Goal: Contribute content: Contribute content

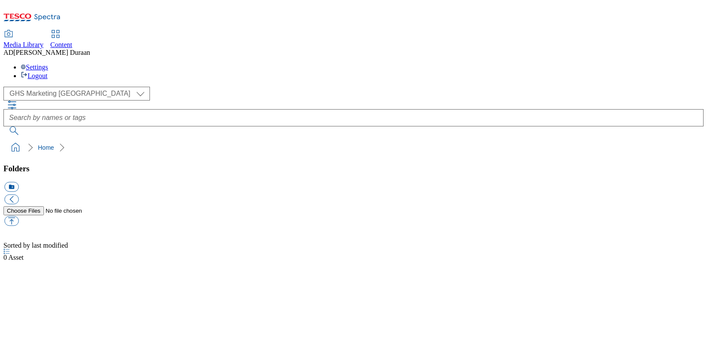
select select "flare-ghs-mktg"
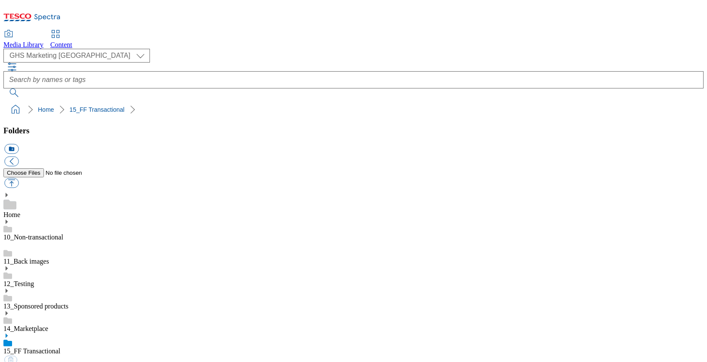
select select "flare-ghs-mktg"
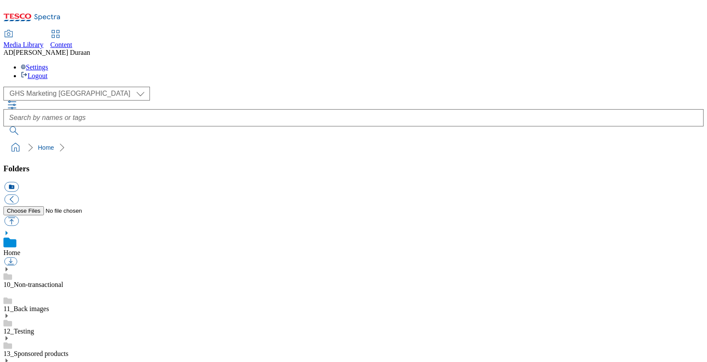
select select "flare-ghs-mktg"
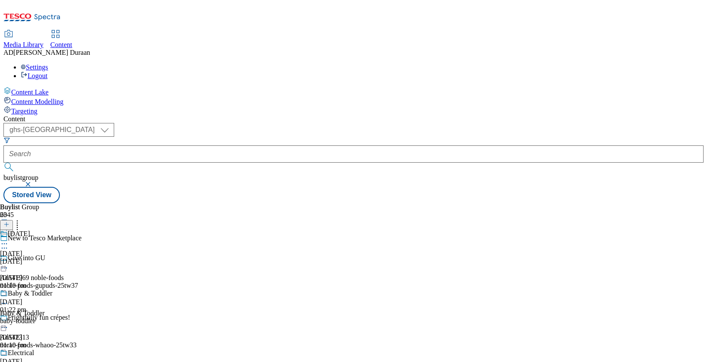
select select "ghs-[GEOGRAPHIC_DATA]"
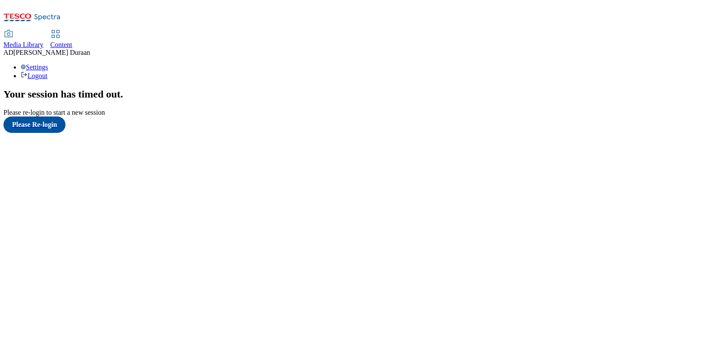
scroll to position [9, 0]
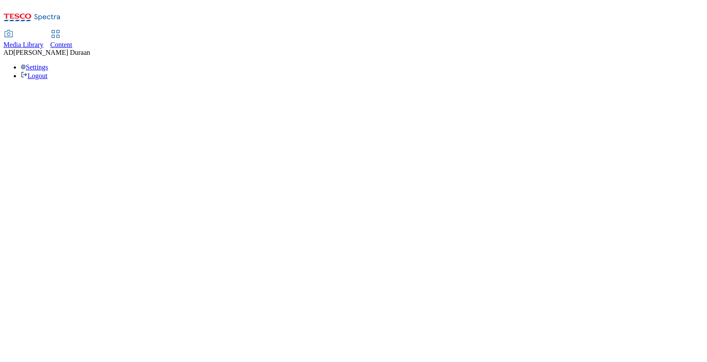
select select "flare-ghs-mktg"
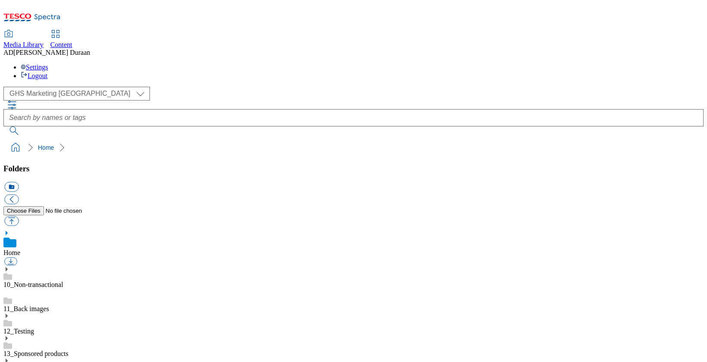
scroll to position [1, 0]
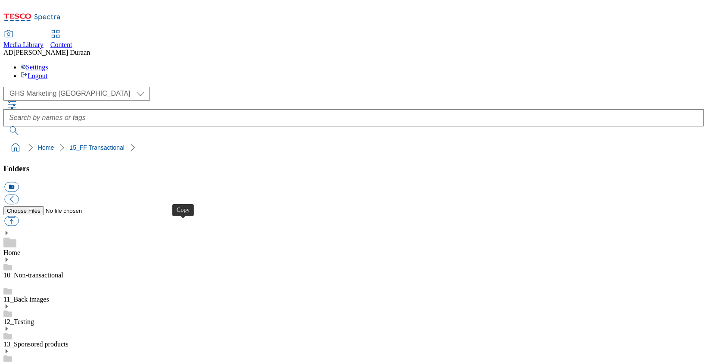
click at [48, 361] on link "14_Marketplace" at bounding box center [25, 365] width 45 height 7
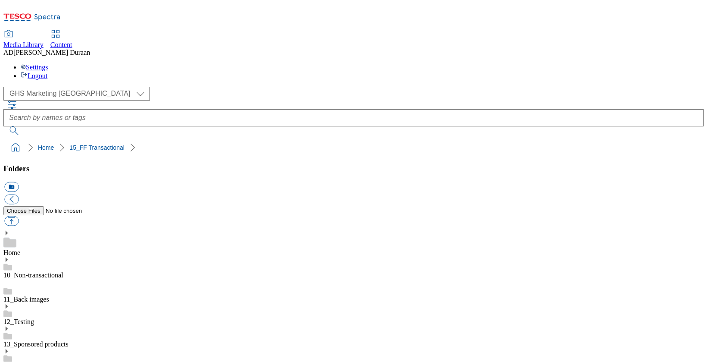
scroll to position [1, 0]
click at [70, 303] on div "12_Testing" at bounding box center [353, 314] width 700 height 22
drag, startPoint x: 72, startPoint y: 186, endPoint x: 77, endPoint y: 189, distance: 5.6
drag, startPoint x: 80, startPoint y: 200, endPoint x: 80, endPoint y: 193, distance: 7.3
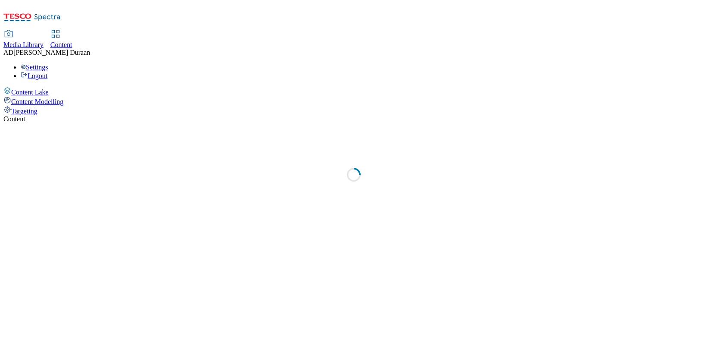
select select "ghs-[GEOGRAPHIC_DATA]"
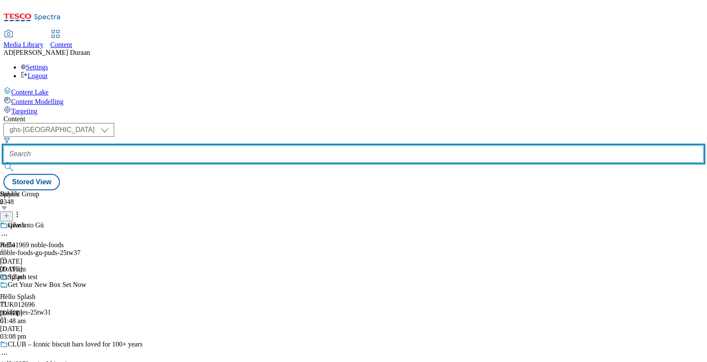
click at [215, 145] on input "text" at bounding box center [353, 153] width 700 height 17
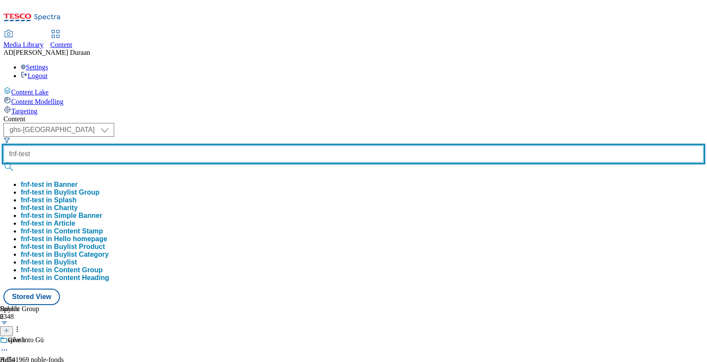
type input "fnf-test"
click at [3, 162] on button "submit" at bounding box center [9, 166] width 12 height 9
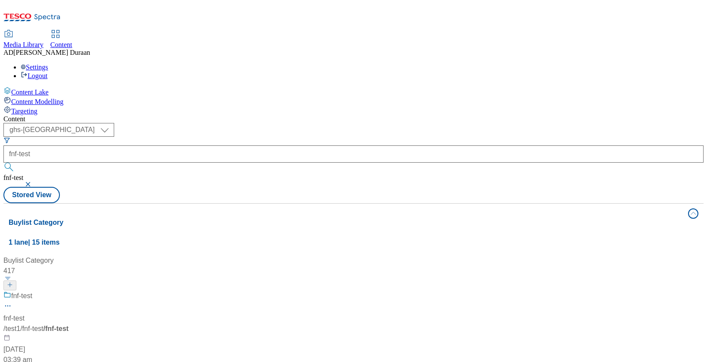
click at [250, 115] on div "Content" at bounding box center [353, 119] width 700 height 8
click at [208, 290] on div "fnf-test fnf-test / test1 / fnf-test / fnf-test 5 Feb 2025 03:39 am" at bounding box center [121, 327] width 236 height 74
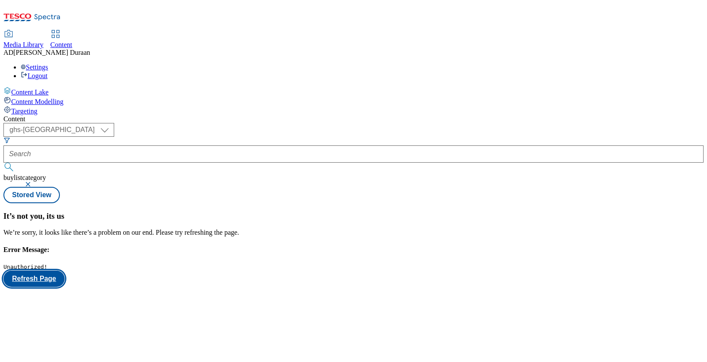
click at [65, 270] on button "Refresh Page" at bounding box center [33, 278] width 61 height 16
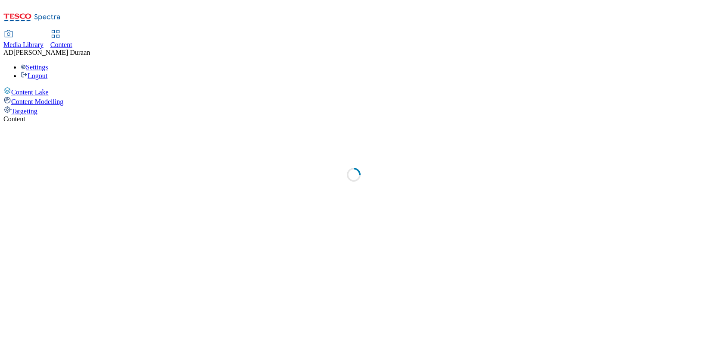
select select "ghs-uk"
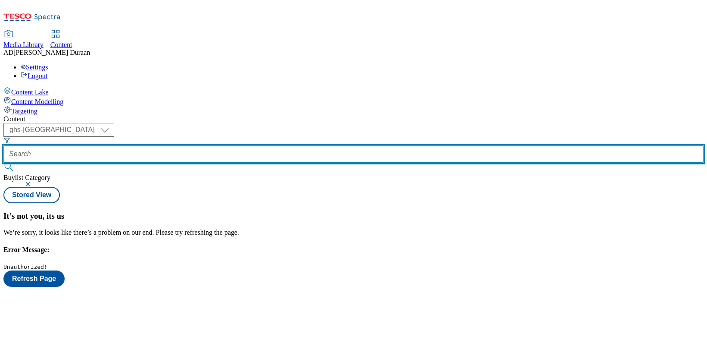
click at [215, 145] on input "text" at bounding box center [353, 153] width 700 height 17
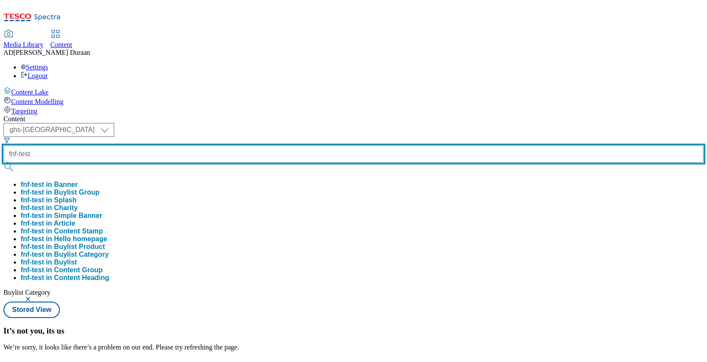
type input "fnf-test"
click at [3, 162] on button "submit" at bounding box center [9, 166] width 12 height 9
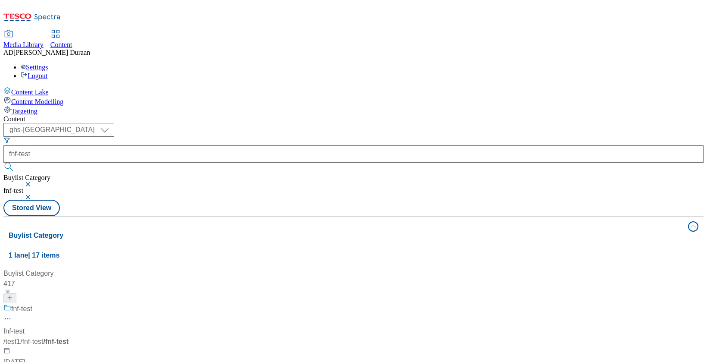
click at [43, 337] on span "/ fnf-test" at bounding box center [31, 340] width 23 height 7
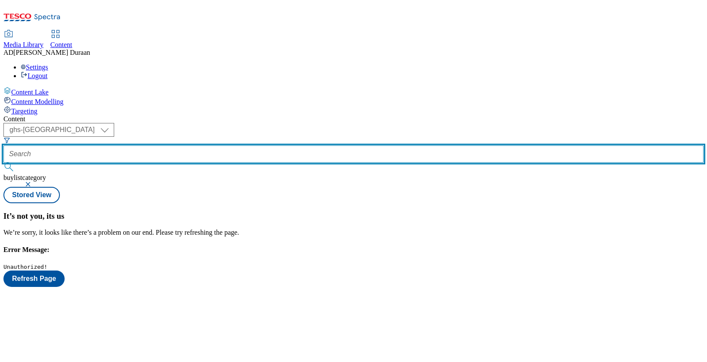
click at [204, 145] on input "text" at bounding box center [353, 153] width 700 height 17
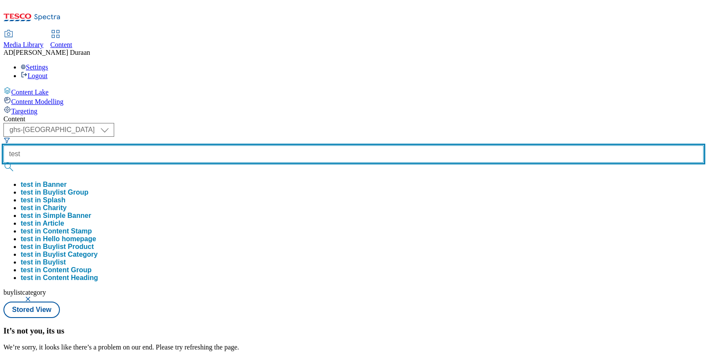
click at [3, 162] on button "submit" at bounding box center [9, 166] width 12 height 9
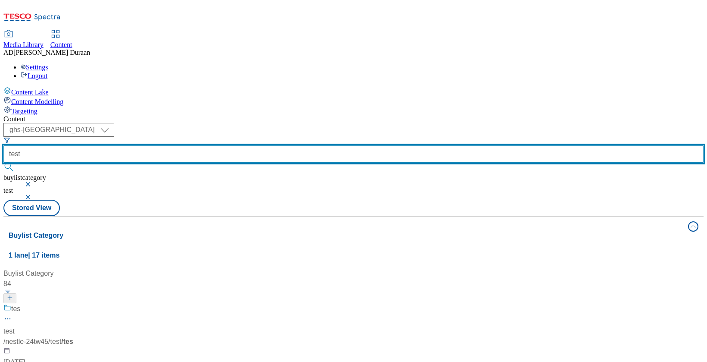
scroll to position [1581, 0]
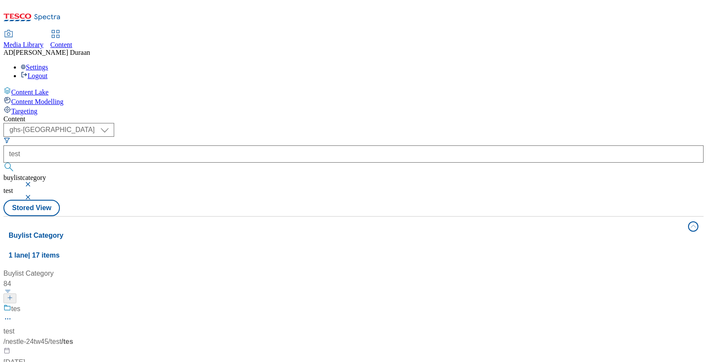
click at [33, 181] on button "button" at bounding box center [29, 183] width 9 height 5
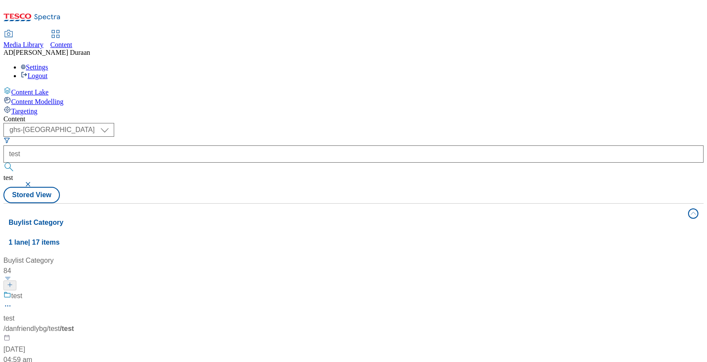
scroll to position [83, 0]
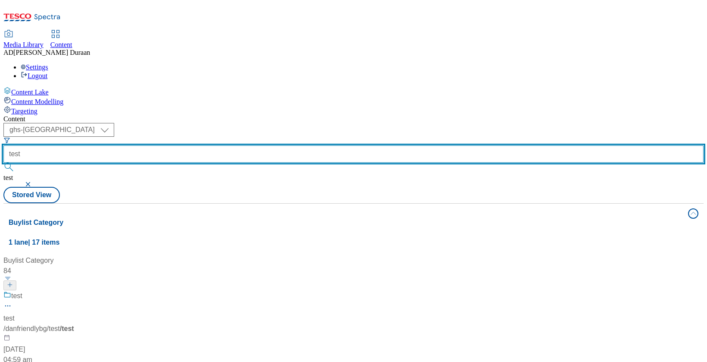
click at [187, 145] on input "test" at bounding box center [353, 153] width 700 height 17
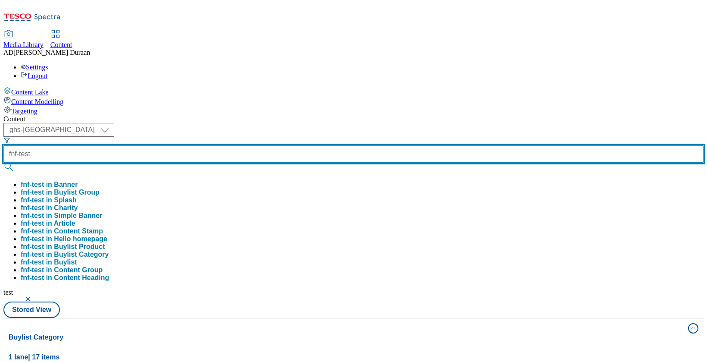
type input "fnf-test"
click at [3, 162] on button "submit" at bounding box center [9, 166] width 12 height 9
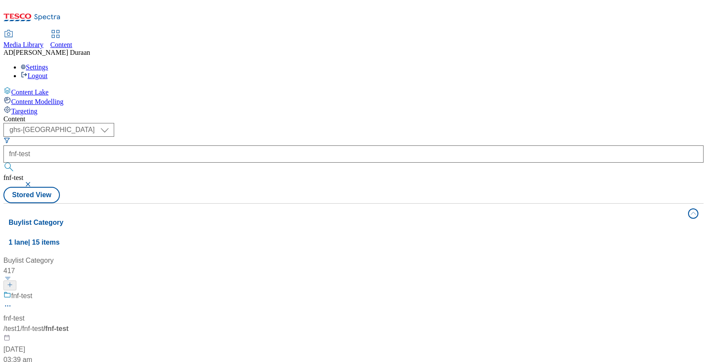
click at [33, 181] on button "button" at bounding box center [29, 183] width 9 height 5
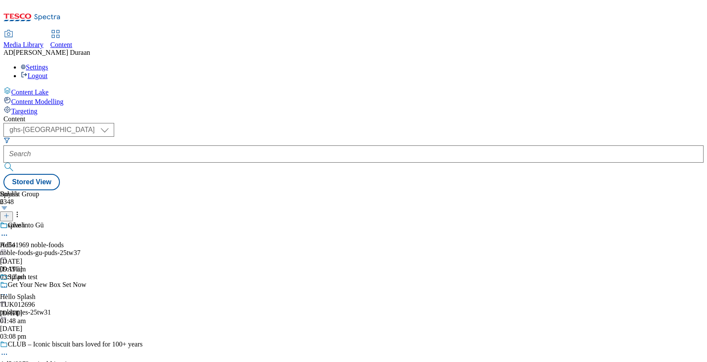
click at [9, 212] on icon at bounding box center [6, 215] width 6 height 6
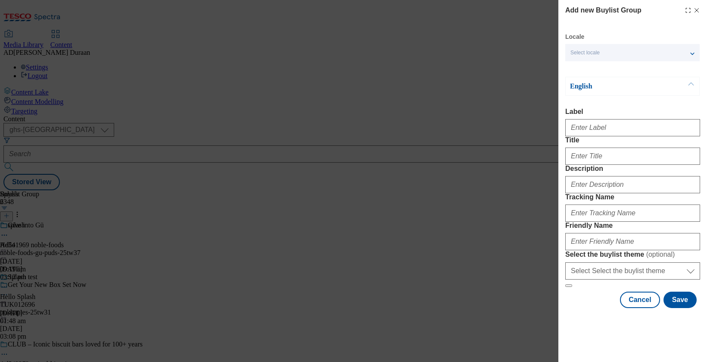
click at [605, 48] on div "Select locale" at bounding box center [632, 52] width 134 height 17
drag, startPoint x: 639, startPoint y: 114, endPoint x: 626, endPoint y: 122, distance: 15.8
click at [639, 114] on label "Label" at bounding box center [632, 112] width 135 height 8
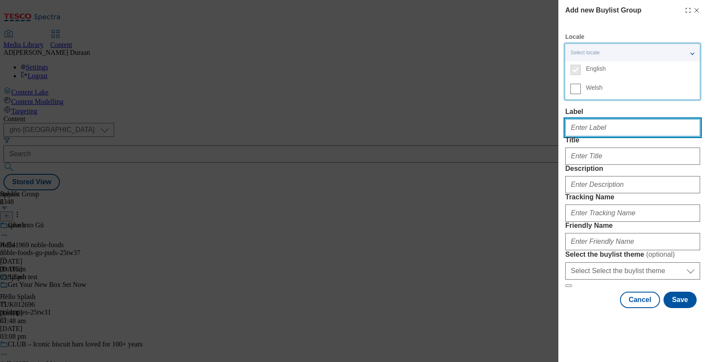
click at [639, 119] on input "Label" at bounding box center [632, 127] width 135 height 17
click at [655, 24] on div "Add new Buylist Group Locale Select locale English Welsh English Label Title De…" at bounding box center [632, 156] width 135 height 302
click at [577, 131] on input "Label" at bounding box center [632, 127] width 135 height 17
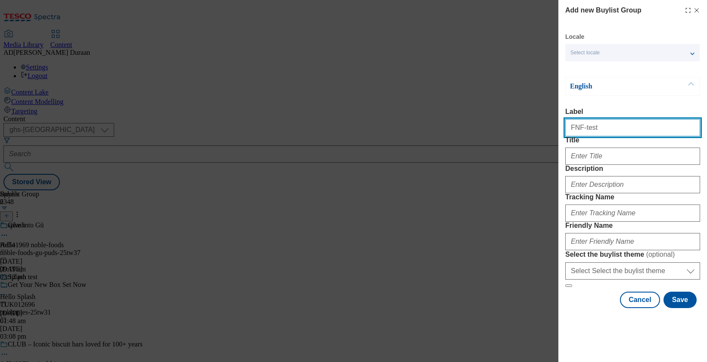
drag, startPoint x: 596, startPoint y: 131, endPoint x: 564, endPoint y: 130, distance: 32.3
click at [564, 130] on div "Add new Buylist Group Locale Select locale English Welsh English Label FNF-test…" at bounding box center [632, 154] width 149 height 309
drag, startPoint x: 545, startPoint y: 125, endPoint x: 552, endPoint y: 126, distance: 7.8
click at [543, 125] on div "Add new Buylist Group Locale Select locale English Welsh English Label F&F test…" at bounding box center [353, 181] width 707 height 362
type input "F&F test buylist"
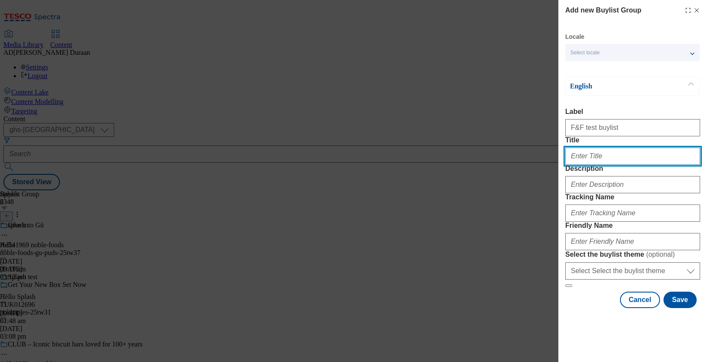
paste input "F&F test buylist"
type input "F&F test buylist"
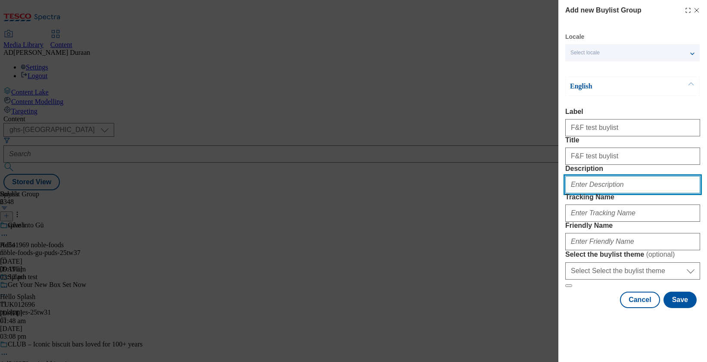
paste input "F&F test buylist"
type input "F&F test buylist"
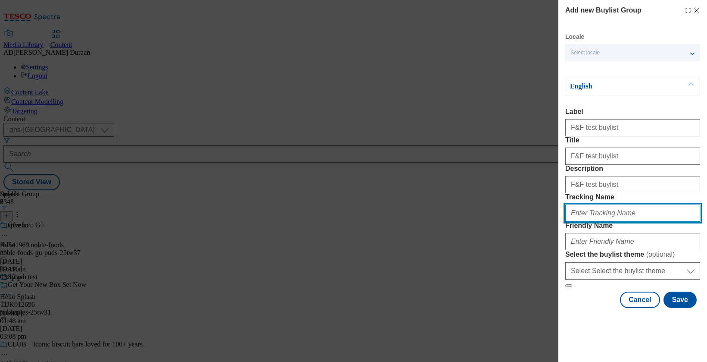
click at [591, 221] on input "Tracking Name" at bounding box center [632, 212] width 135 height 17
type input "."
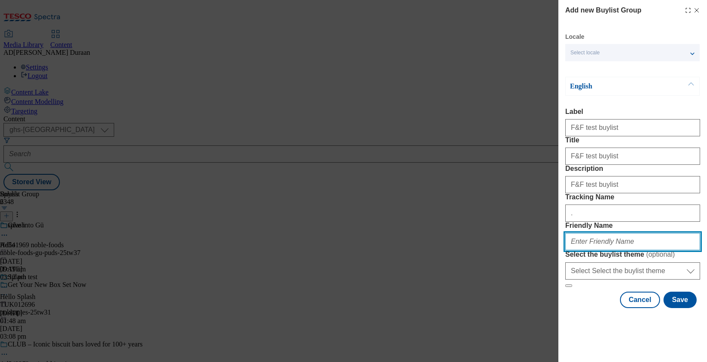
paste input "F&F test buylist"
click at [536, 261] on div "Add new Buylist Group Locale Select locale English Welsh English Label F&F test…" at bounding box center [353, 181] width 707 height 362
type input "fnf-test-buylist"
click at [647, 194] on form "Label F&F test buylist Title F&F test buylist Description F&F test buylist Trac…" at bounding box center [632, 197] width 135 height 179
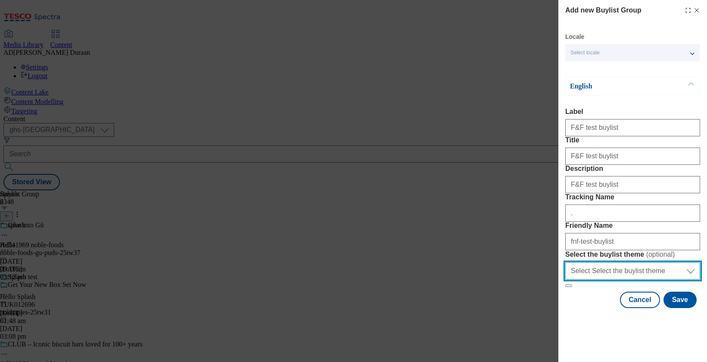
click at [588, 279] on select "Select Select the buylist theme default fandf" at bounding box center [632, 270] width 135 height 17
select select "fandf"
click at [565, 279] on select "Select Select the buylist theme default fandf" at bounding box center [632, 270] width 135 height 17
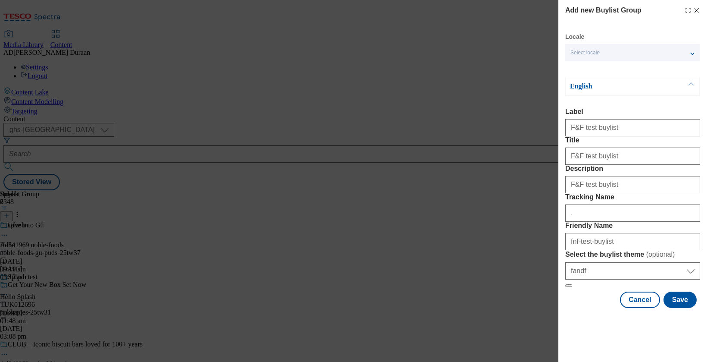
click at [634, 238] on form "Label F&F test buylist Title F&F test buylist Description F&F test buylist Trac…" at bounding box center [632, 197] width 135 height 179
click at [680, 308] on button "Save" at bounding box center [680, 299] width 33 height 16
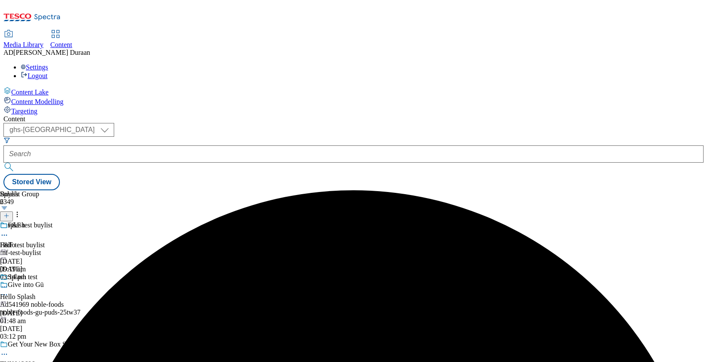
click at [159, 221] on div "F&F test buylist F&F test buylist fnf-test-buylist 24 Sept 2025 03:14 pm" at bounding box center [79, 250] width 159 height 59
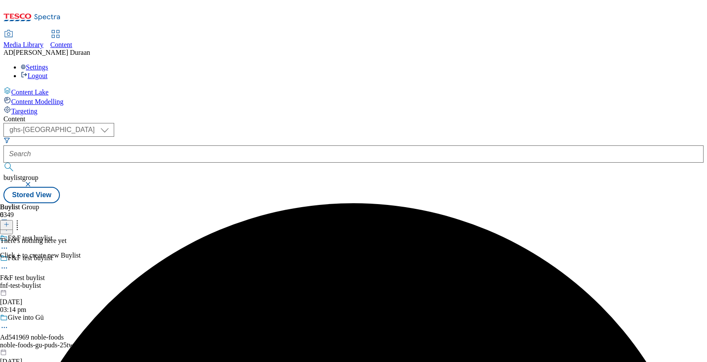
click at [9, 221] on icon at bounding box center [6, 224] width 6 height 6
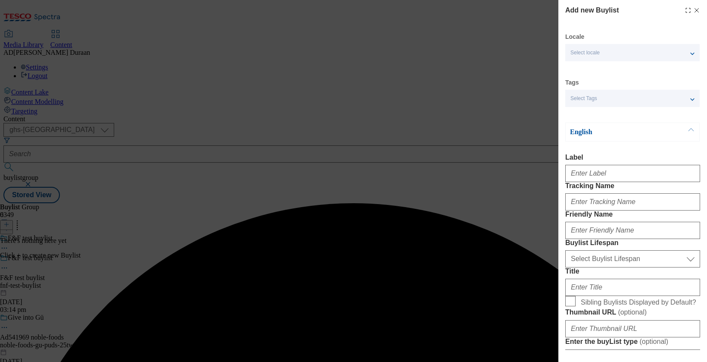
click at [620, 100] on div "Select Tags" at bounding box center [632, 98] width 134 height 17
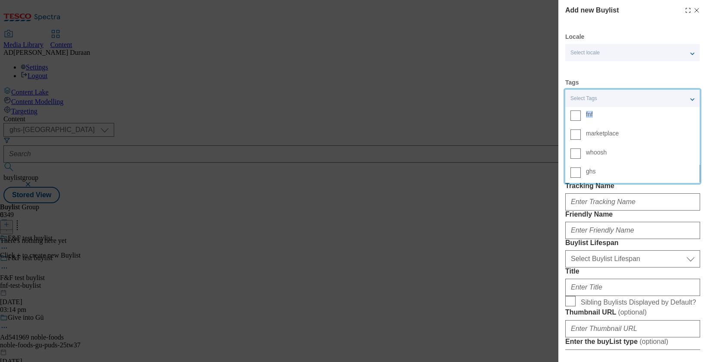
drag, startPoint x: 599, startPoint y: 110, endPoint x: 600, endPoint y: 115, distance: 4.8
click at [600, 111] on span "fnf" at bounding box center [640, 114] width 109 height 8
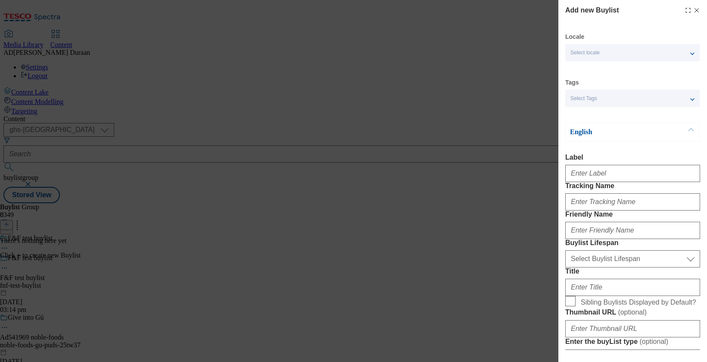
drag, startPoint x: 588, startPoint y: 98, endPoint x: 580, endPoint y: 105, distance: 10.1
click at [588, 98] on span "Select Tags" at bounding box center [584, 98] width 27 height 6
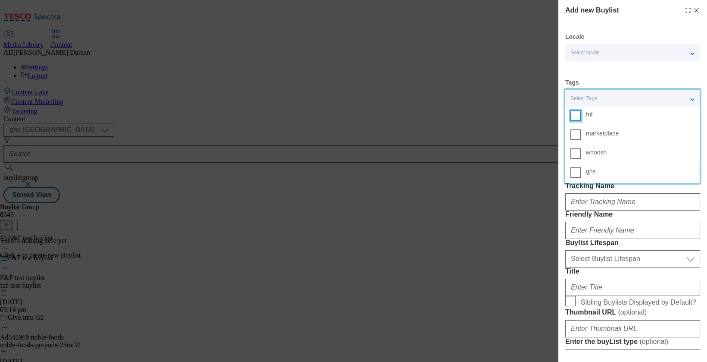
drag, startPoint x: 575, startPoint y: 115, endPoint x: 591, endPoint y: 94, distance: 26.2
click at [575, 115] on input "fnf" at bounding box center [576, 115] width 10 height 10
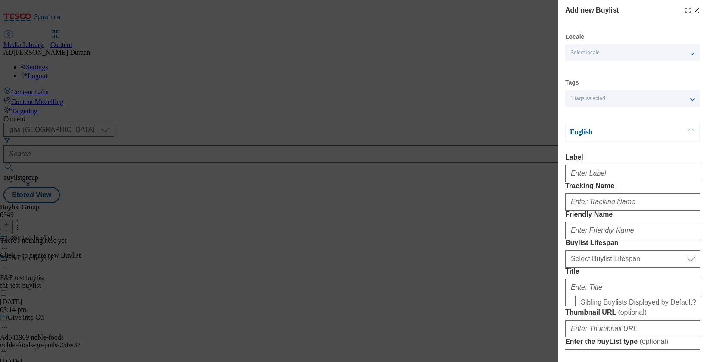
scroll to position [8, 0]
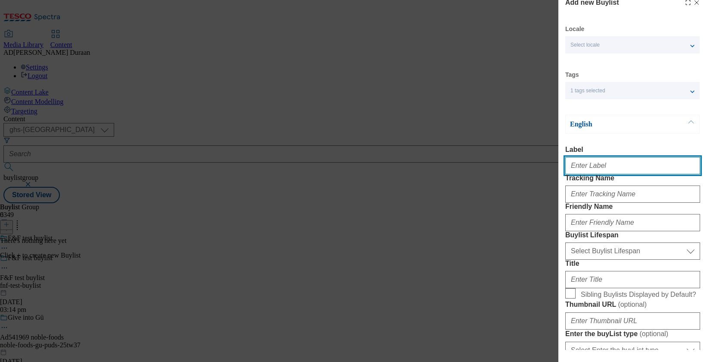
paste input "F&F test buylist"
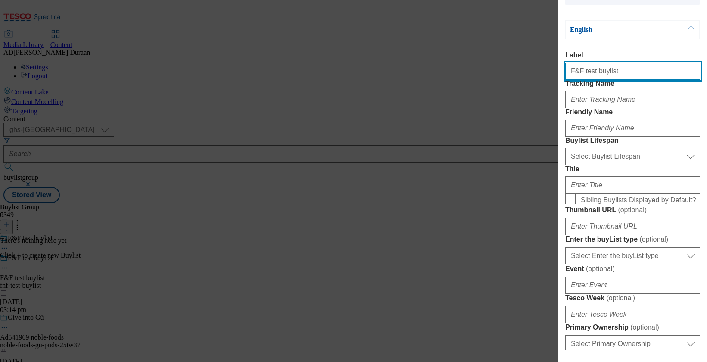
scroll to position [104, 0]
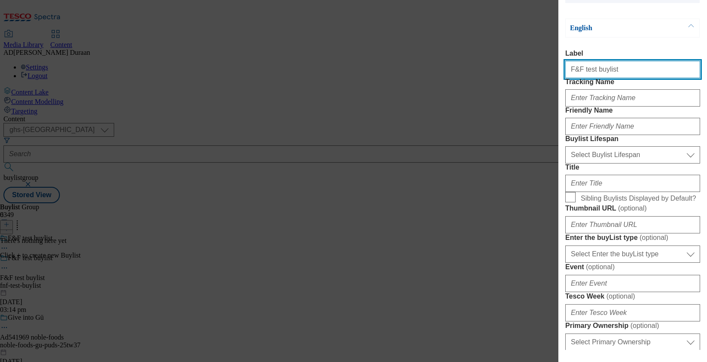
type input "F&F test buylist"
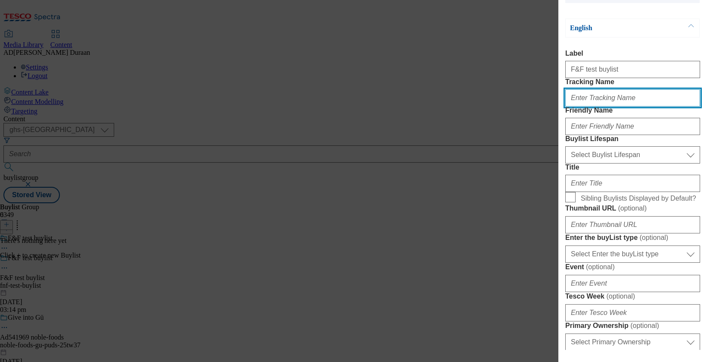
click at [583, 106] on input "Tracking Name" at bounding box center [632, 97] width 135 height 17
type input "."
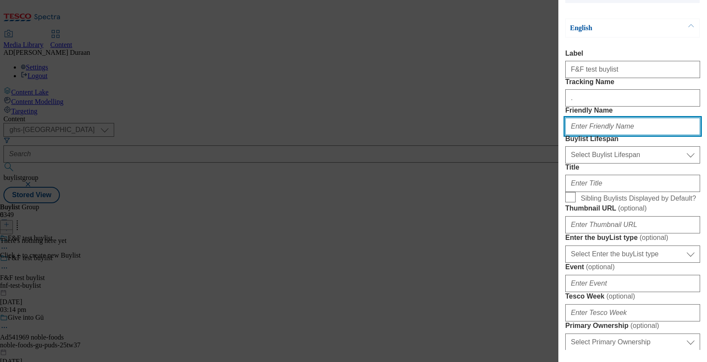
paste input "F&F test buylist"
type input "F&F test buylist"
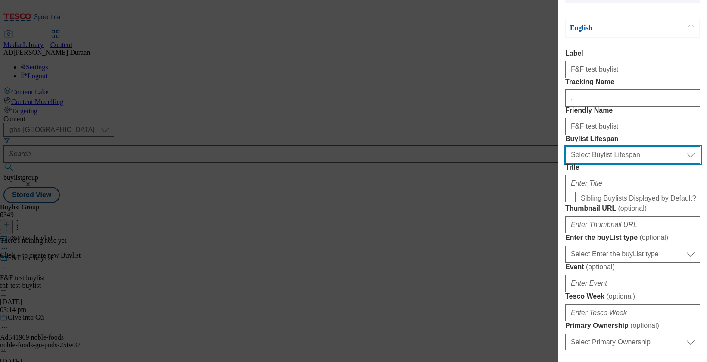
click at [586, 163] on select "Select Buylist Lifespan evergreen seasonal tactical" at bounding box center [632, 154] width 135 height 17
select select "evergreen"
click at [565, 163] on select "Select Buylist Lifespan evergreen seasonal tactical" at bounding box center [632, 154] width 135 height 17
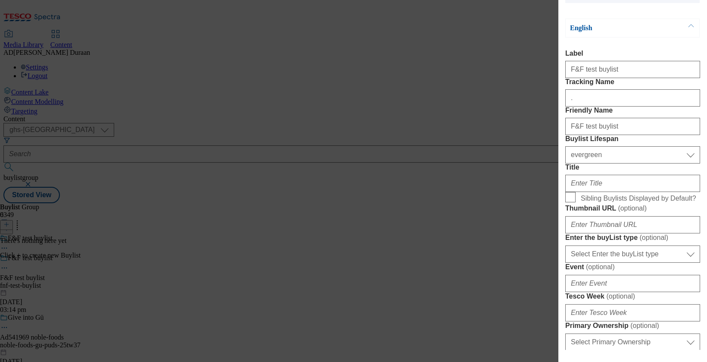
drag, startPoint x: 630, startPoint y: 177, endPoint x: 598, endPoint y: 166, distance: 34.3
click at [630, 177] on form "Label F&F test buylist Tracking Name . Friendly Name F&F test buylist Buylist L…" at bounding box center [632, 352] width 135 height 605
drag, startPoint x: 614, startPoint y: 158, endPoint x: 549, endPoint y: 158, distance: 65.1
click at [549, 158] on div "Add new Buylist Locale Select locale English Welsh Tags 1 tags selected fnf mar…" at bounding box center [353, 181] width 707 height 362
type input "test"
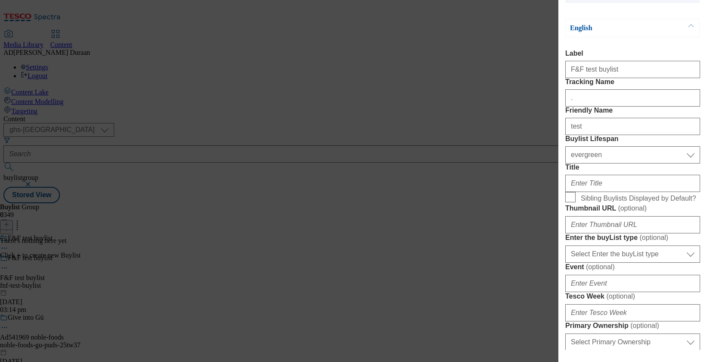
drag, startPoint x: 619, startPoint y: 133, endPoint x: 622, endPoint y: 140, distance: 7.7
click at [619, 133] on form "Label F&F test buylist Tracking Name . Friendly Name test Buylist Lifespan Sele…" at bounding box center [632, 352] width 135 height 605
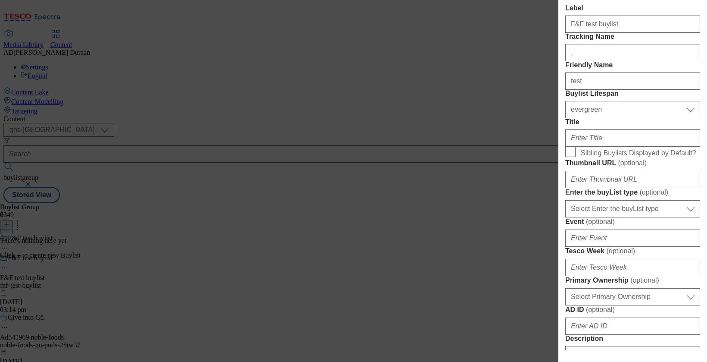
scroll to position [155, 0]
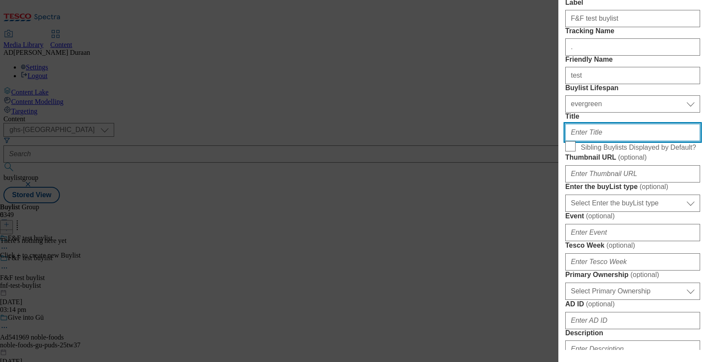
paste input "F&F test buylist"
type input "F&F test buylist"
click at [638, 120] on label "Title" at bounding box center [632, 116] width 135 height 8
click at [638, 141] on input "F&F test buylist" at bounding box center [632, 132] width 135 height 17
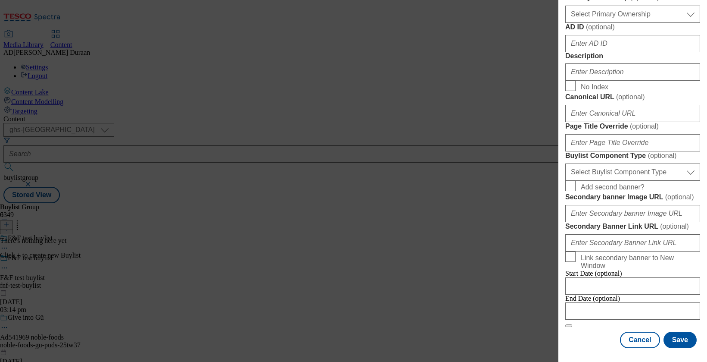
scroll to position [738, 0]
click at [629, 163] on select "Select Buylist Component Type Banner Competition Header Meal" at bounding box center [632, 171] width 135 height 17
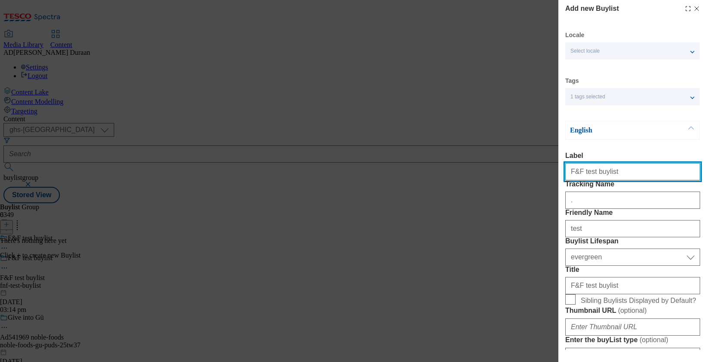
select select "Banner"
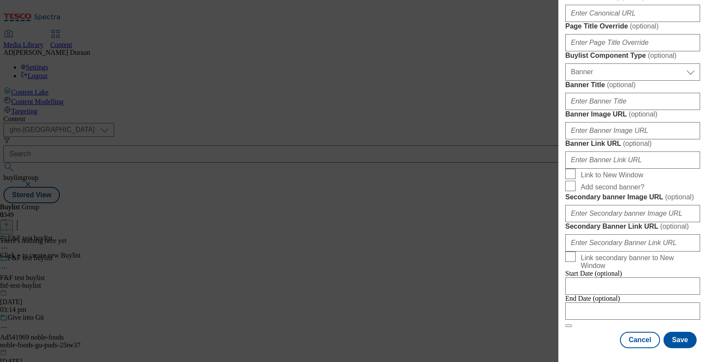
scroll to position [757, 0]
paste input "https://digitalcontent.api.tesco.com/v2/media/ghs-mktg/f0560a01-98f0-437d-8904-…"
type input "https://digitalcontent.api.tesco.com/v2/media/ghs-mktg/f0560a01-98f0-437d-8904-…"
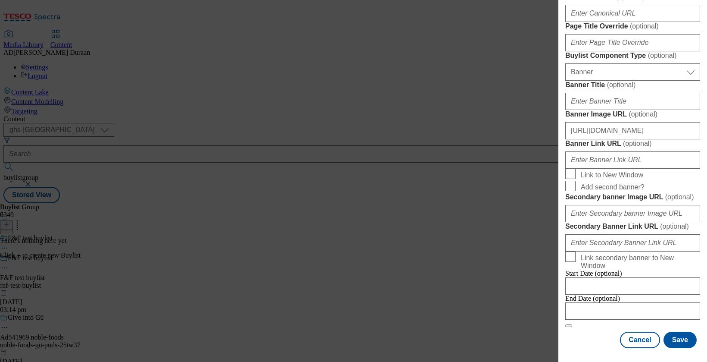
scroll to position [893, 0]
click at [684, 342] on button "Save" at bounding box center [680, 339] width 33 height 16
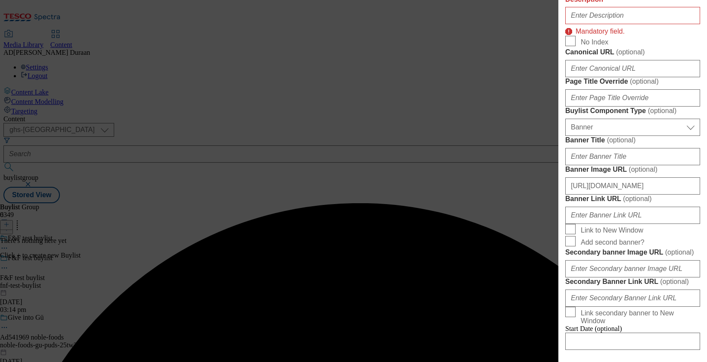
scroll to position [489, 0]
click at [576, 23] on input "Description" at bounding box center [632, 14] width 135 height 17
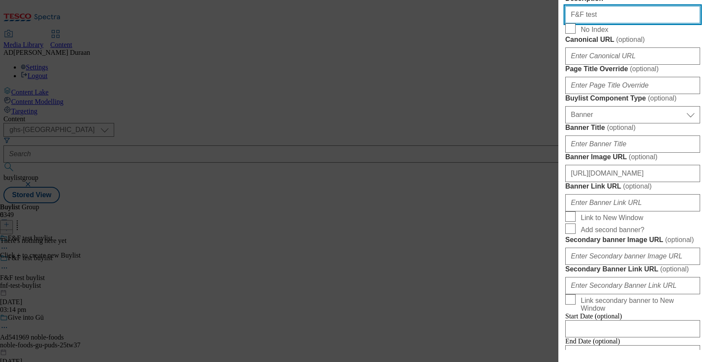
type input "F&F test buylist"
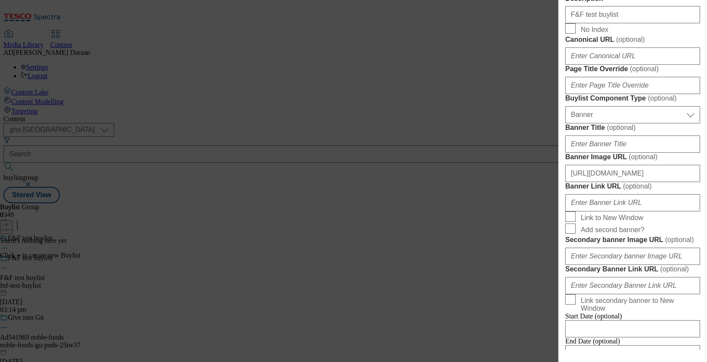
click at [646, 160] on form "Label F&F test buylist Tracking Name . Friendly Name test Buylist Lifespan Sele…" at bounding box center [632, 17] width 135 height 705
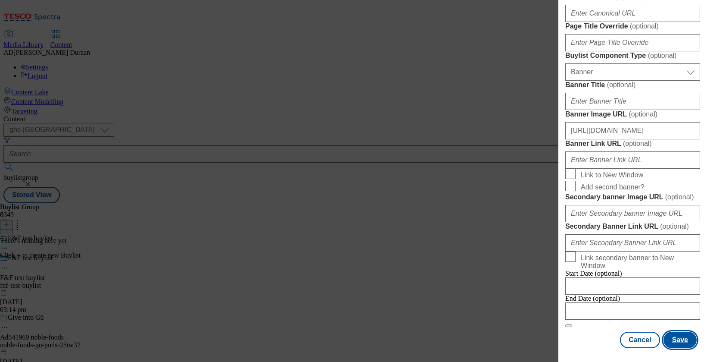
click at [687, 340] on button "Save" at bounding box center [680, 339] width 33 height 16
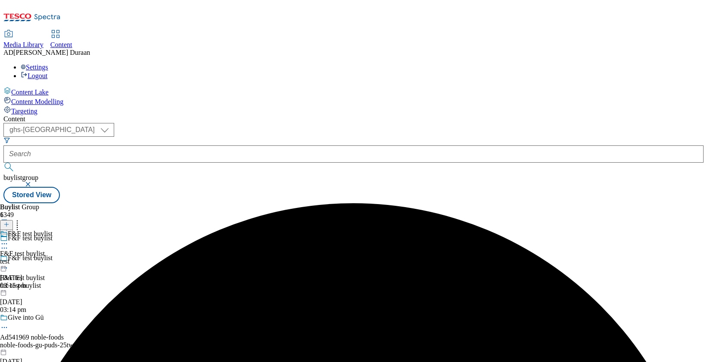
click at [53, 257] on div "test" at bounding box center [26, 261] width 53 height 8
click at [9, 221] on icon at bounding box center [6, 224] width 6 height 6
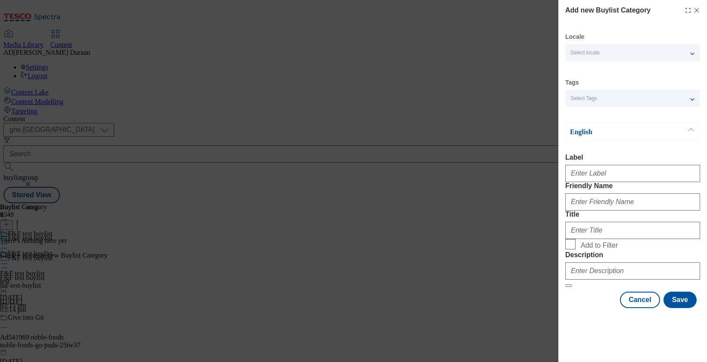
click at [614, 99] on div "Select Tags" at bounding box center [632, 98] width 134 height 17
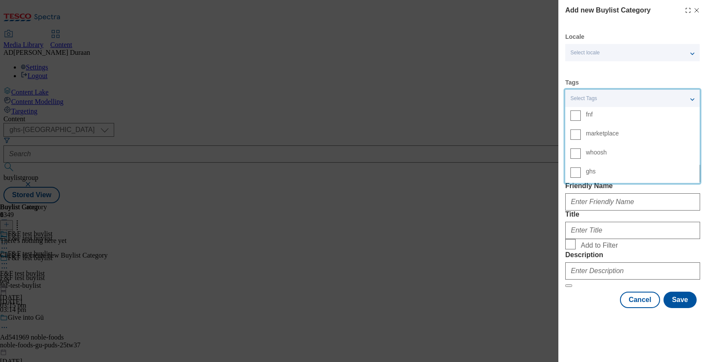
click at [602, 113] on span "fnf" at bounding box center [640, 114] width 109 height 8
click at [581, 113] on input "fnf" at bounding box center [576, 115] width 10 height 10
click at [619, 71] on div "Locale Select locale English Welsh Tags 1 tags selected fnf marketplace whoosh …" at bounding box center [632, 170] width 135 height 275
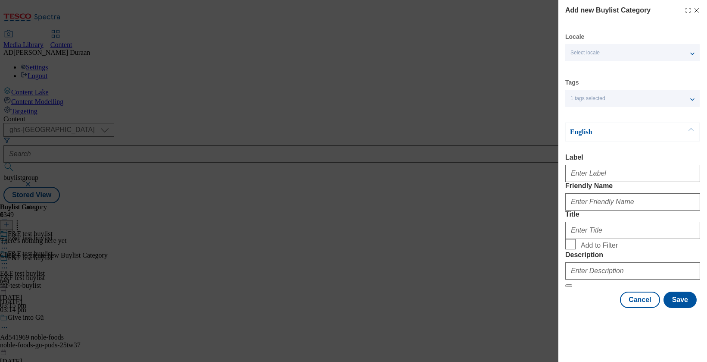
scroll to position [0, 0]
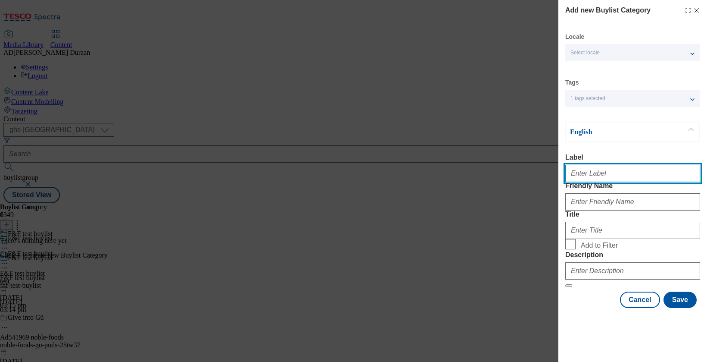
paste input "https://digitalcontent.api.tesco.com/v2/media/ghs-mktg/f0560a01-98f0-437d-8904-…"
type input "https://digitalcontent.api.tesco.com/v2/media/ghs-mktg/f0560a01-98f0-437d-8904-…"
click at [612, 175] on input "https://digitalcontent.api.tesco.com/v2/media/ghs-mktg/f0560a01-98f0-437d-8904-…" at bounding box center [632, 173] width 135 height 17
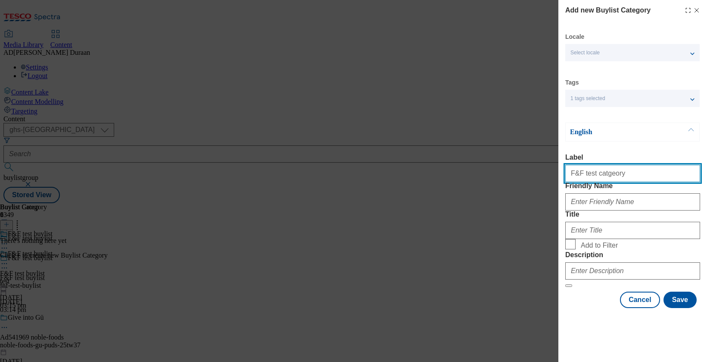
type input "F&F test catgeory"
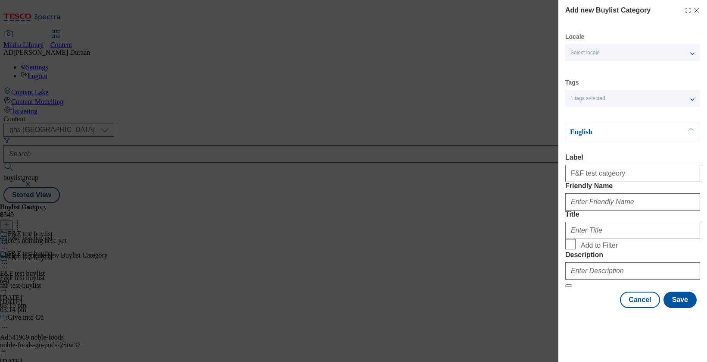
drag, startPoint x: 655, startPoint y: 140, endPoint x: 637, endPoint y: 167, distance: 32.3
click at [655, 140] on div "English" at bounding box center [632, 131] width 134 height 19
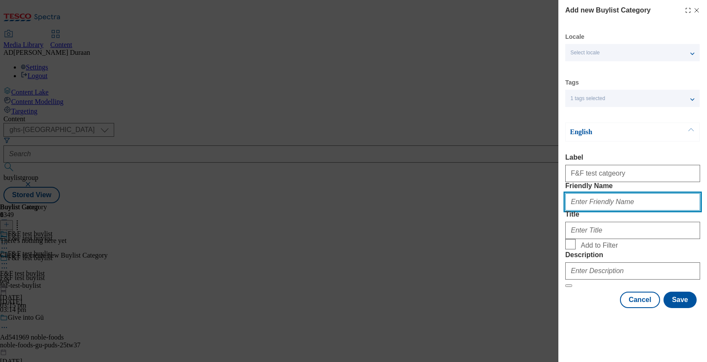
click at [582, 210] on input "Friendly Name" at bounding box center [632, 201] width 135 height 17
type input "category"
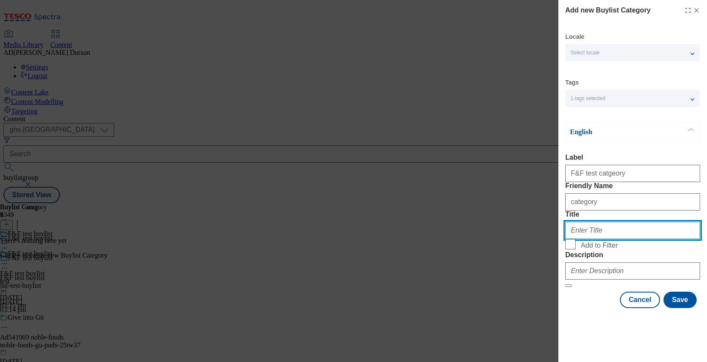
click at [575, 239] on input "Title" at bounding box center [632, 229] width 135 height 17
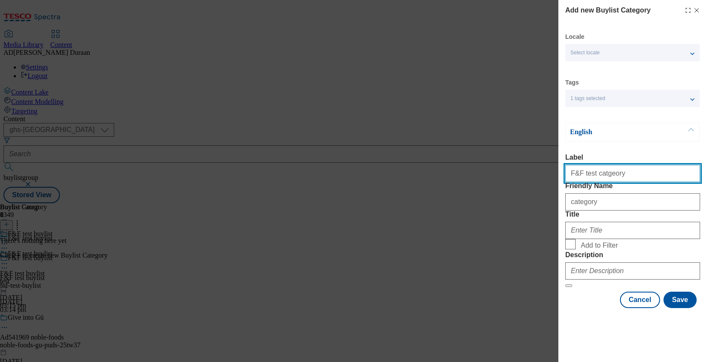
drag, startPoint x: 582, startPoint y: 174, endPoint x: 575, endPoint y: 177, distance: 7.5
click at [552, 175] on div "Add new Buylist Category Locale Select locale English Welsh Tags 1 tags selecte…" at bounding box center [353, 181] width 707 height 362
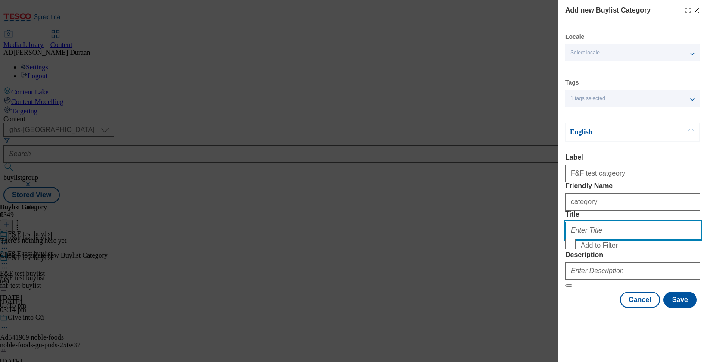
paste input "F&F test catgeory"
type input "F&F test catgeory"
drag, startPoint x: 631, startPoint y: 118, endPoint x: 630, endPoint y: 131, distance: 12.5
click at [632, 122] on div "English Label F&F test catgeory Friendly Name category Title F&F test catgeory …" at bounding box center [632, 204] width 135 height 165
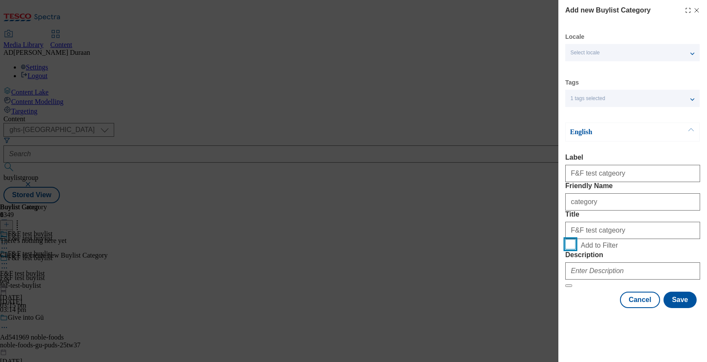
drag, startPoint x: 571, startPoint y: 269, endPoint x: 578, endPoint y: 281, distance: 13.9
click at [571, 249] on input "Add to Filter" at bounding box center [570, 244] width 10 height 10
checkbox input "true"
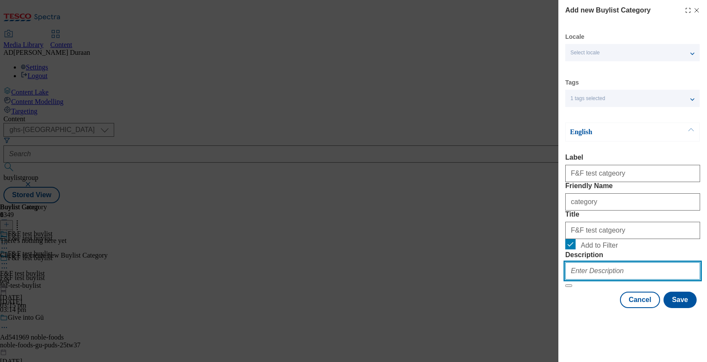
paste input "F&F test catgeory"
type input "F&F test catgeory"
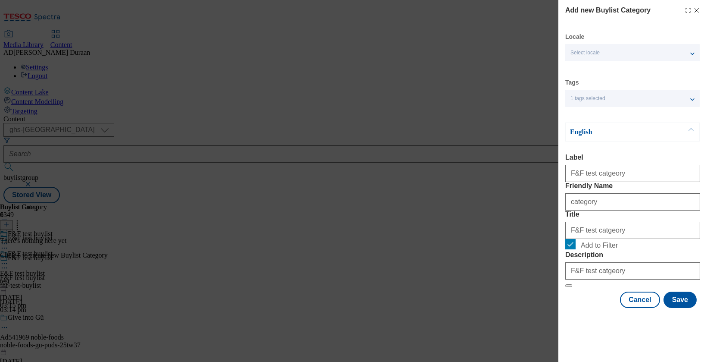
drag, startPoint x: 580, startPoint y: 337, endPoint x: 644, endPoint y: 354, distance: 66.5
click at [580, 308] on div "Cancel Save" at bounding box center [632, 299] width 135 height 16
click at [678, 308] on button "Save" at bounding box center [680, 299] width 33 height 16
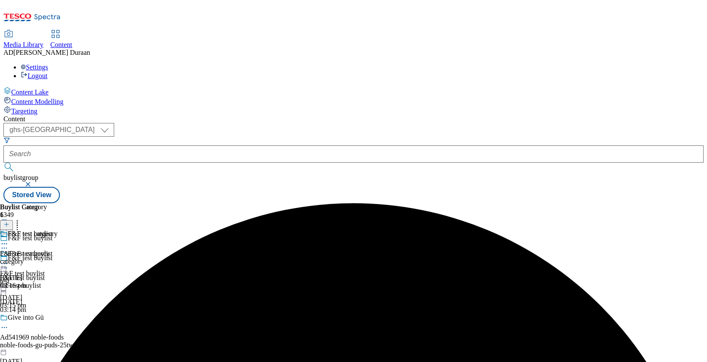
drag, startPoint x: 561, startPoint y: 134, endPoint x: 545, endPoint y: 138, distance: 16.8
click at [9, 239] on icon at bounding box center [4, 243] width 9 height 9
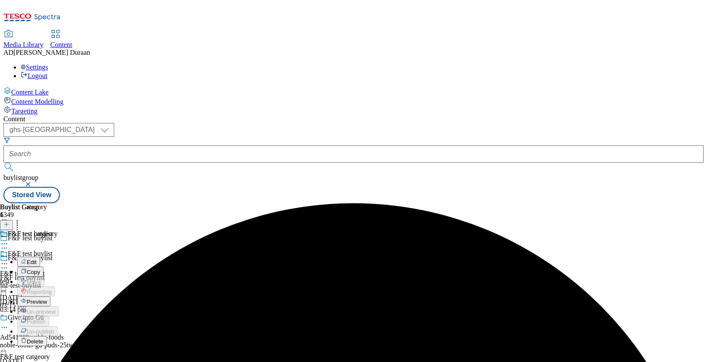
click at [37, 259] on span "Edit" at bounding box center [32, 262] width 10 height 6
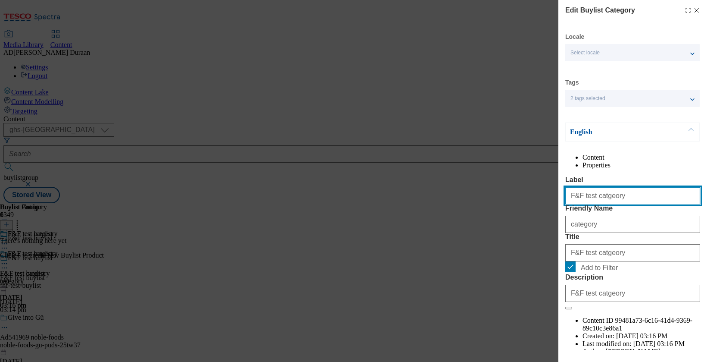
drag, startPoint x: 600, startPoint y: 214, endPoint x: 605, endPoint y: 217, distance: 5.4
click at [600, 204] on input "F&F test catgeory" at bounding box center [632, 195] width 135 height 17
drag, startPoint x: 614, startPoint y: 214, endPoint x: 567, endPoint y: 213, distance: 47.4
click at [566, 204] on input "F&F test category" at bounding box center [632, 195] width 135 height 17
type input "F&F test category"
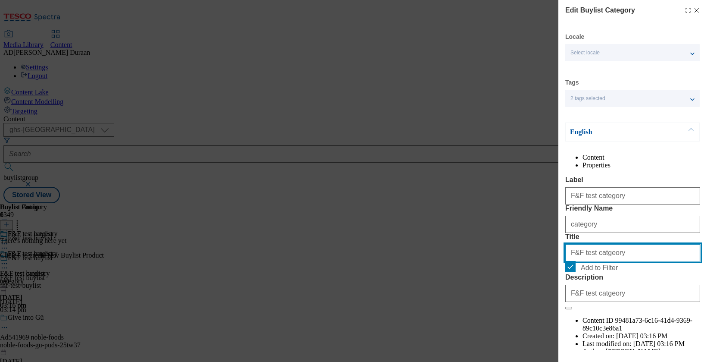
drag, startPoint x: 615, startPoint y: 302, endPoint x: 586, endPoint y: 300, distance: 28.5
click at [552, 297] on div "Edit Buylist Category Locale Select locale English Welsh Tags 2 tags selected f…" at bounding box center [353, 181] width 707 height 362
paste input "eg"
type input "F&F test category"
drag, startPoint x: 614, startPoint y: 144, endPoint x: 634, endPoint y: 208, distance: 66.9
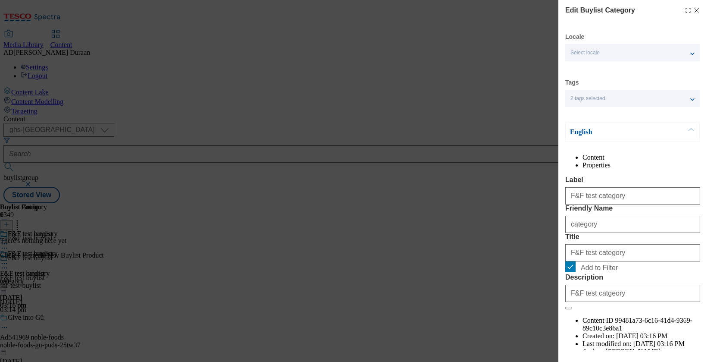
click at [614, 144] on div "English Content Properties Label F&F test category Friendly Name category Title…" at bounding box center [632, 246] width 135 height 248
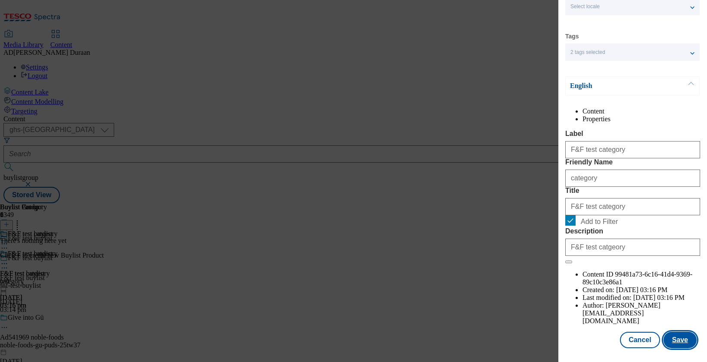
click at [683, 341] on button "Save" at bounding box center [680, 339] width 33 height 16
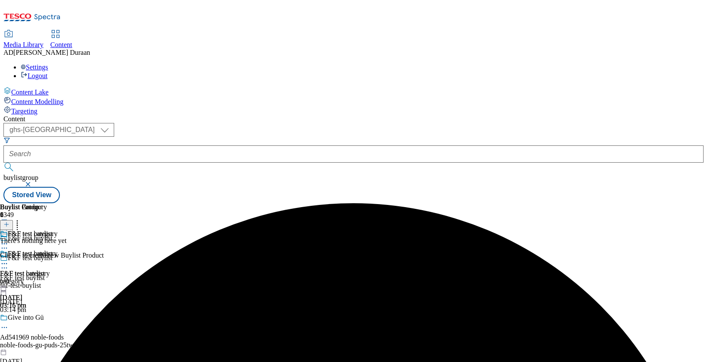
drag, startPoint x: 403, startPoint y: 135, endPoint x: 398, endPoint y: 132, distance: 5.8
click at [9, 259] on icon at bounding box center [4, 263] width 9 height 9
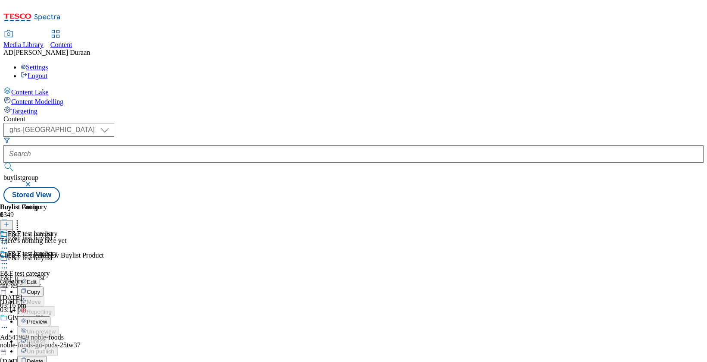
click at [47, 318] on span "Preview" at bounding box center [37, 321] width 20 height 6
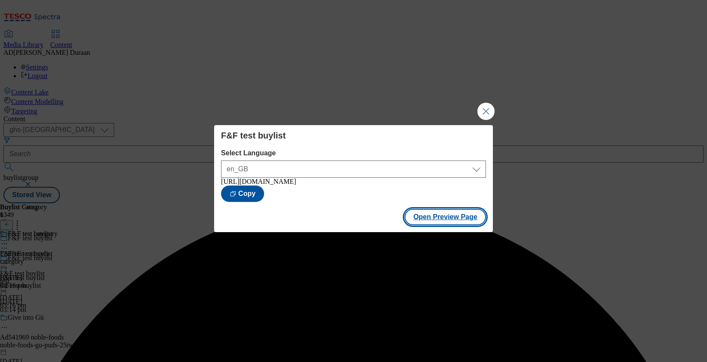
click at [453, 220] on button "Open Preview Page" at bounding box center [445, 217] width 81 height 16
drag, startPoint x: 487, startPoint y: 106, endPoint x: 479, endPoint y: 103, distance: 9.5
click at [486, 106] on button "Close Modal" at bounding box center [485, 111] width 17 height 17
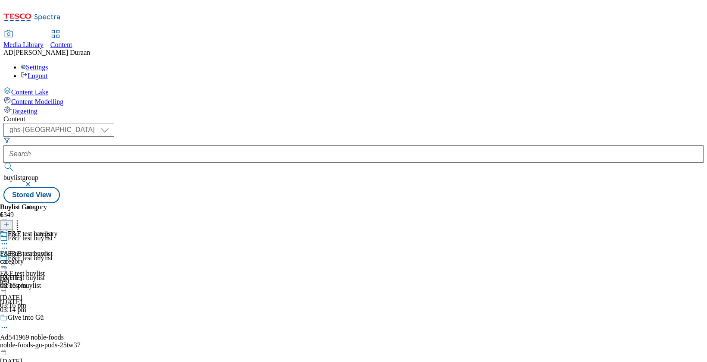
click at [6, 226] on line at bounding box center [6, 228] width 0 height 4
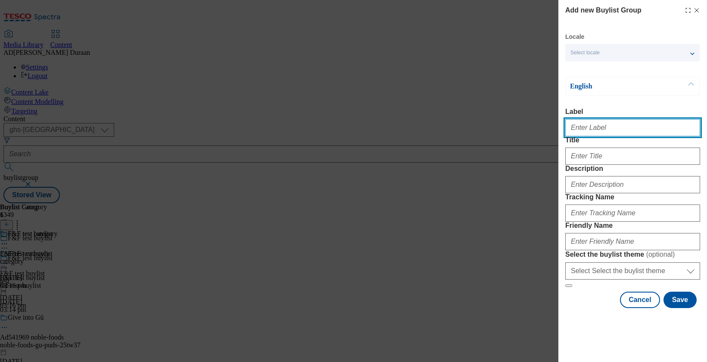
paste input "Spotlight on: checks and tartan"
drag, startPoint x: 658, startPoint y: 133, endPoint x: 615, endPoint y: 138, distance: 43.4
click at [530, 124] on div "Add new Buylist Group Locale Select locale English Welsh English Label Spotligh…" at bounding box center [353, 181] width 707 height 362
type input "Spotlight on: checks and tartan"
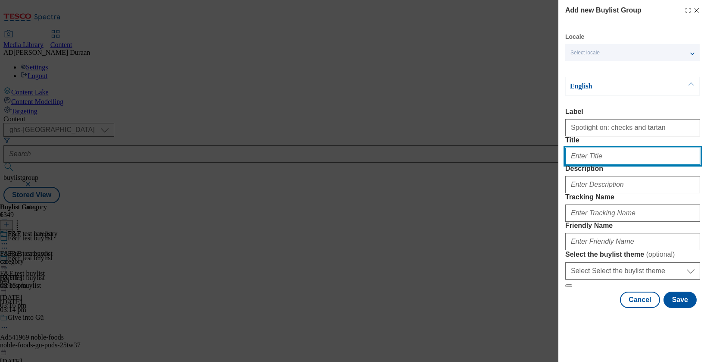
paste input "Spotlight on: checks and tartan"
type input "Spotlight on: checks and tartan"
click at [621, 144] on label "Title" at bounding box center [632, 140] width 135 height 8
click at [621, 151] on input "Spotlight on: checks and tartan" at bounding box center [632, 155] width 135 height 17
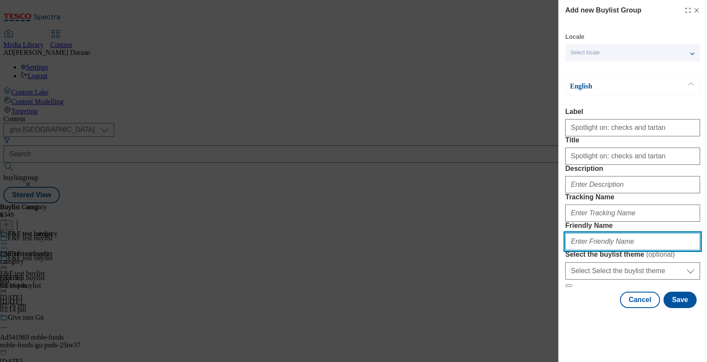
paste input "Spotlight on: checks and tartan"
drag, startPoint x: 602, startPoint y: 260, endPoint x: 605, endPoint y: 253, distance: 7.9
click at [602, 250] on input "Spotlight on: checks and tartan" at bounding box center [632, 241] width 135 height 17
type input "Spotlight-on-checks-tartan"
click at [642, 150] on form "Label Spotlight on: checks and tartan Title Spotlight on: checks and tartan Des…" at bounding box center [632, 197] width 135 height 179
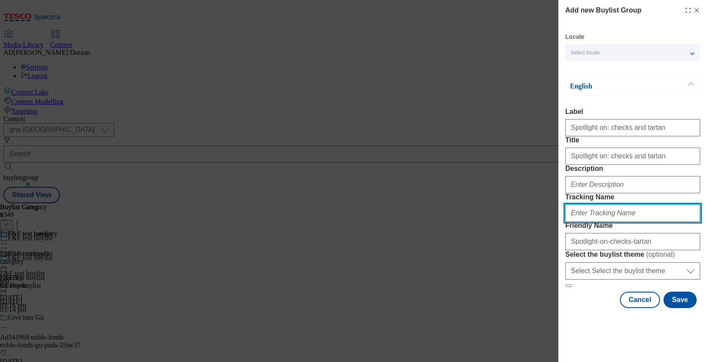
paste input "fnf_hub_checks_tartan"
type input "fnf_hub_checks_tartan"
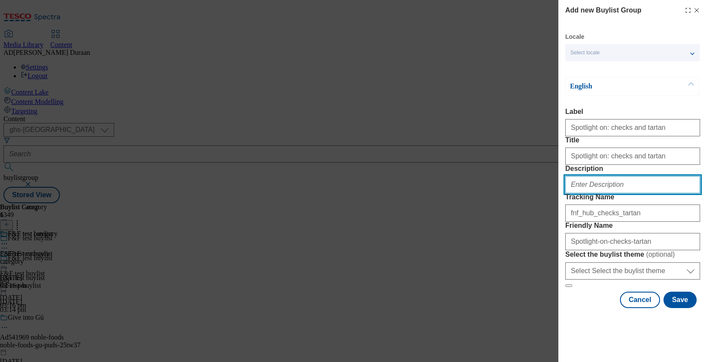
paste input ""Loving the latest check and tartan looks? From maxi coats to skirts, shop our …"
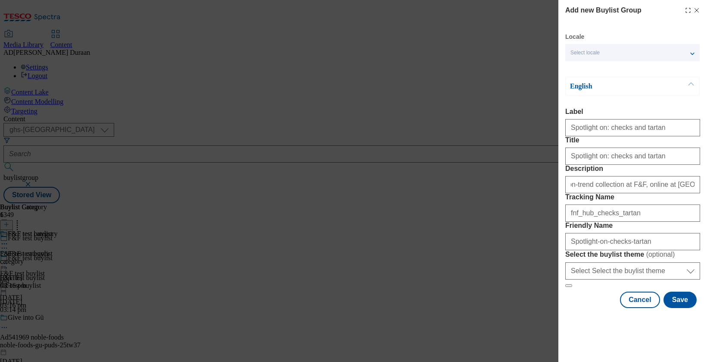
scroll to position [0, 0]
click at [651, 151] on form "Label Spotlight on: checks and tartan Title Spotlight on: checks and tartan Des…" at bounding box center [632, 197] width 135 height 179
click at [628, 178] on input ""Loving the latest check and tartan looks? From maxi coats to skirts, shop our …" at bounding box center [632, 184] width 135 height 17
drag, startPoint x: 572, startPoint y: 174, endPoint x: 555, endPoint y: 172, distance: 17.3
click at [555, 172] on div "Add new Buylist Group Locale Select locale English Welsh English Label Spotligh…" at bounding box center [353, 181] width 707 height 362
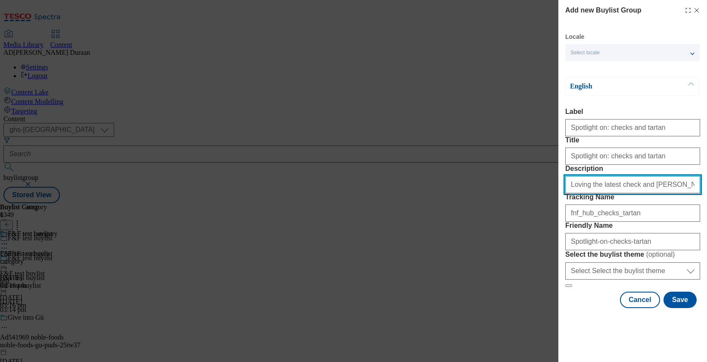
click at [675, 176] on input "Loving the latest check and tartan looks? From maxi coats to skirts, shop our o…" at bounding box center [632, 184] width 135 height 17
type input "Loving the latest check and tartan looks? From maxi coats to skirts, shop our o…"
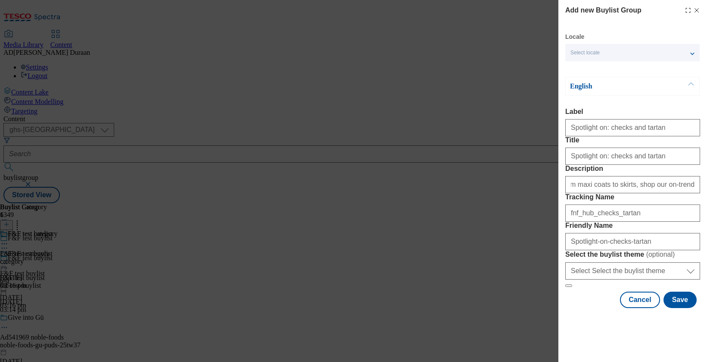
scroll to position [0, 0]
click at [688, 108] on form "Label Spotlight on: checks and tartan Title Spotlight on: checks and tartan Des…" at bounding box center [632, 197] width 135 height 179
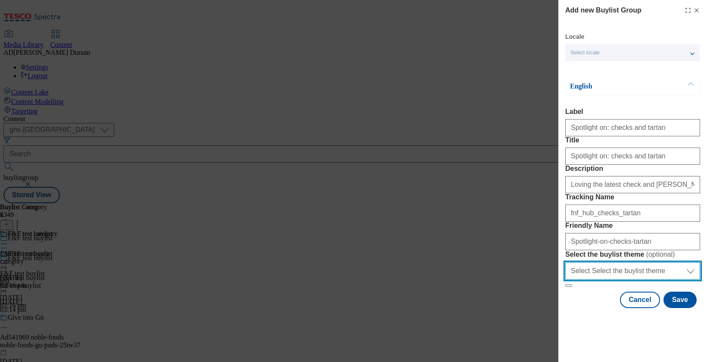
click at [627, 279] on select "Select Select the buylist theme default fandf" at bounding box center [632, 270] width 135 height 17
select select "fandf"
click at [565, 279] on select "Select Select the buylist theme default fandf" at bounding box center [632, 270] width 135 height 17
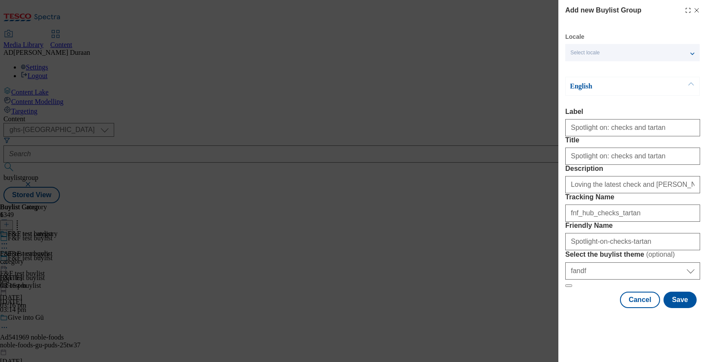
drag, startPoint x: 680, startPoint y: 278, endPoint x: 693, endPoint y: 315, distance: 39.4
click at [680, 278] on form "Label Spotlight on: checks and tartan Title Spotlight on: checks and tartan Des…" at bounding box center [632, 197] width 135 height 179
click at [685, 308] on button "Save" at bounding box center [680, 299] width 33 height 16
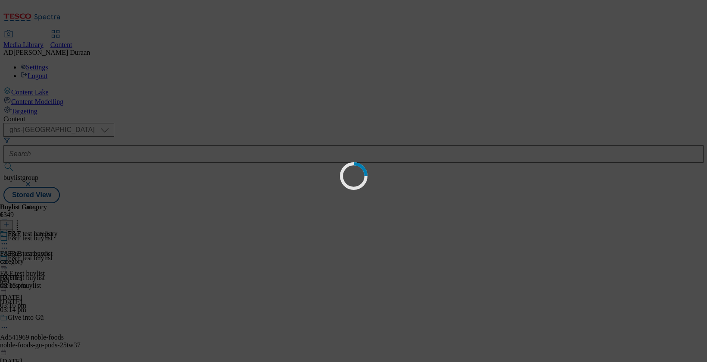
select select "fandf"
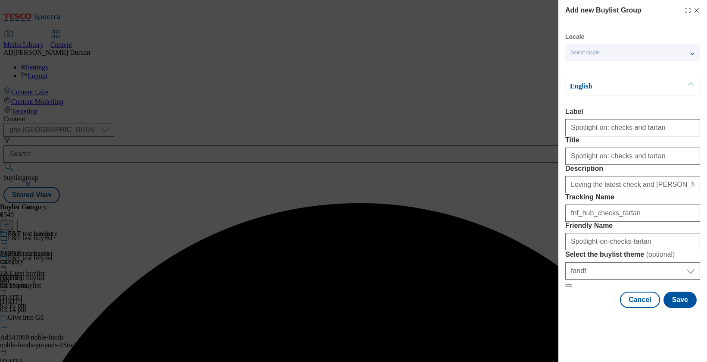
click at [651, 94] on div "English" at bounding box center [632, 86] width 134 height 19
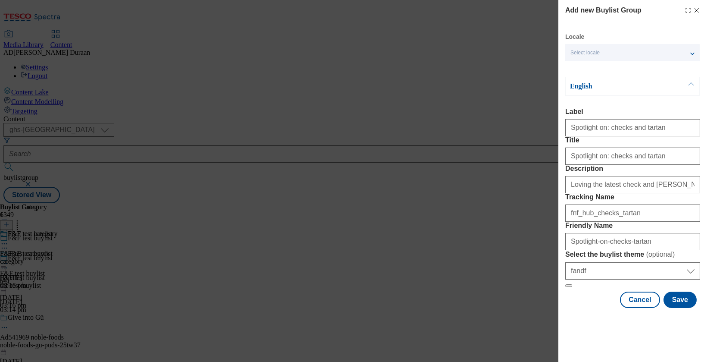
scroll to position [41, 0]
click at [651, 250] on input "Spotlight-on-checks-tartan" at bounding box center [632, 241] width 135 height 17
drag, startPoint x: 573, startPoint y: 262, endPoint x: 537, endPoint y: 261, distance: 35.8
click at [537, 261] on div "Add new Buylist Group Locale Select locale English Welsh English Label Spotligh…" at bounding box center [353, 181] width 707 height 362
type input "spotlight-on-checks-tartan"
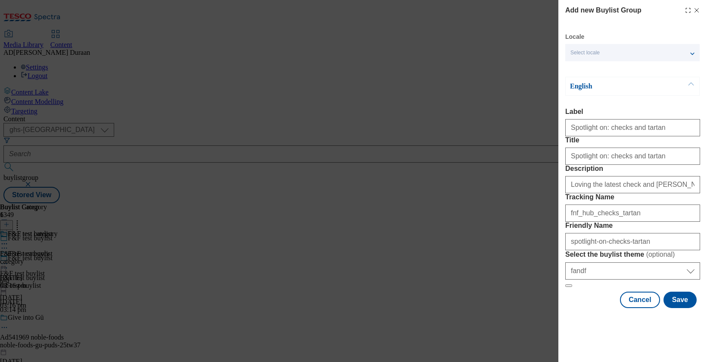
drag, startPoint x: 640, startPoint y: 196, endPoint x: 651, endPoint y: 256, distance: 60.9
click at [641, 196] on label "Tracking Name" at bounding box center [632, 197] width 135 height 8
click at [641, 204] on input "fnf_hub_checks_tartan" at bounding box center [632, 212] width 135 height 17
click at [585, 308] on div "Cancel Save" at bounding box center [632, 299] width 135 height 16
click at [683, 308] on button "Save" at bounding box center [680, 299] width 33 height 16
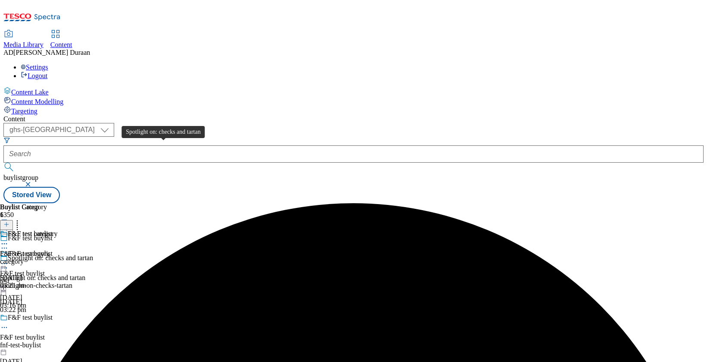
click at [85, 274] on div "Spotlight on: checks and tartan" at bounding box center [42, 278] width 85 height 8
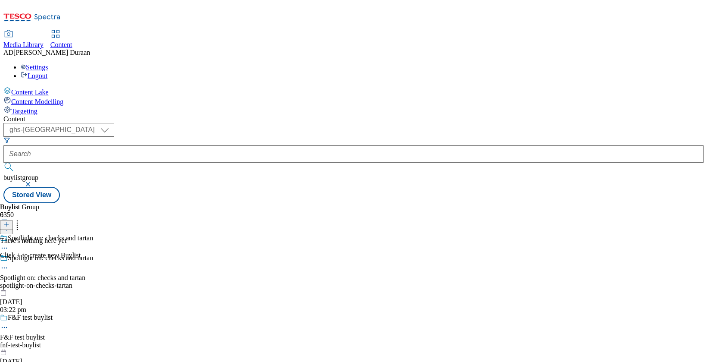
click at [9, 221] on icon at bounding box center [6, 224] width 6 height 6
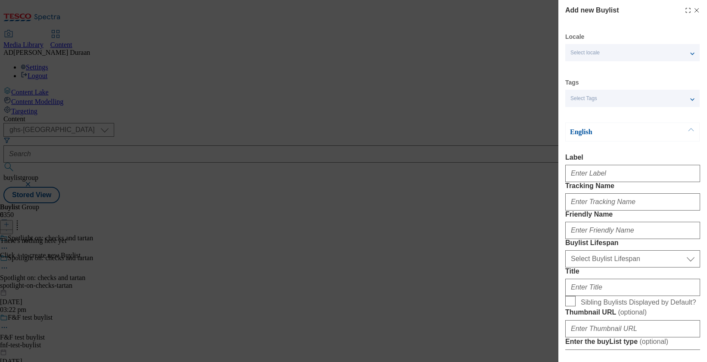
click at [588, 99] on span "Select Tags" at bounding box center [584, 98] width 27 height 6
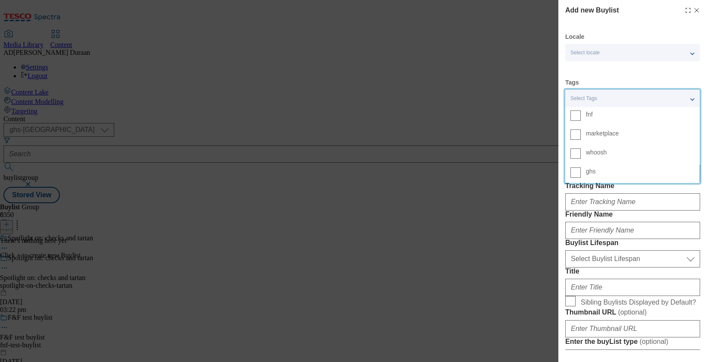
click at [592, 115] on span "fnf" at bounding box center [589, 114] width 7 height 5
click at [581, 115] on input "fnf" at bounding box center [576, 115] width 10 height 10
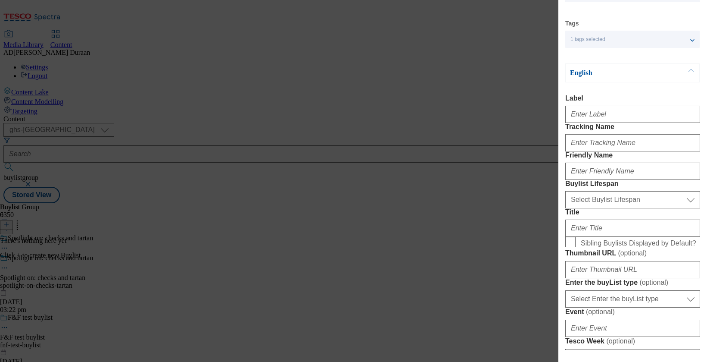
scroll to position [67, 0]
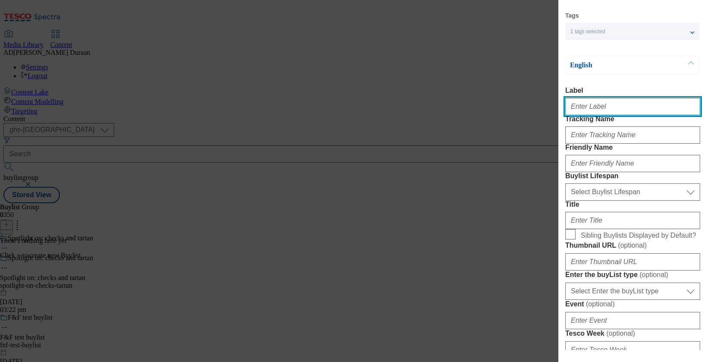
paste input "Spotlight on: checks and tartan"
drag, startPoint x: 649, startPoint y: 108, endPoint x: 561, endPoint y: 104, distance: 88.0
click at [552, 103] on div "Add new Buylist Locale Select locale English Welsh Tags 1 tags selected fnf mar…" at bounding box center [353, 181] width 707 height 362
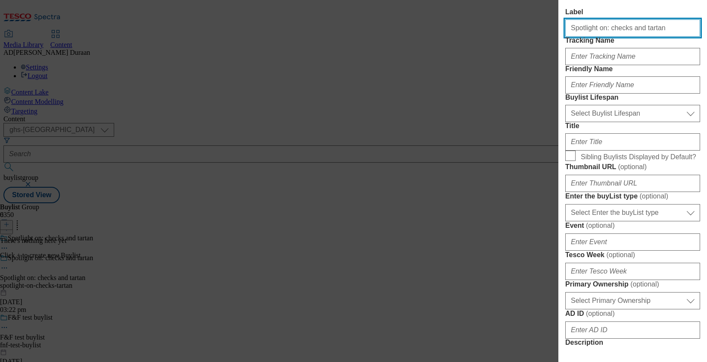
scroll to position [129, 0]
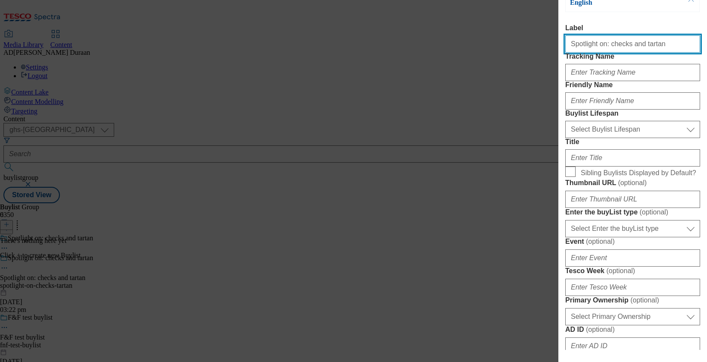
type input "Spotlight on: checks and tartan"
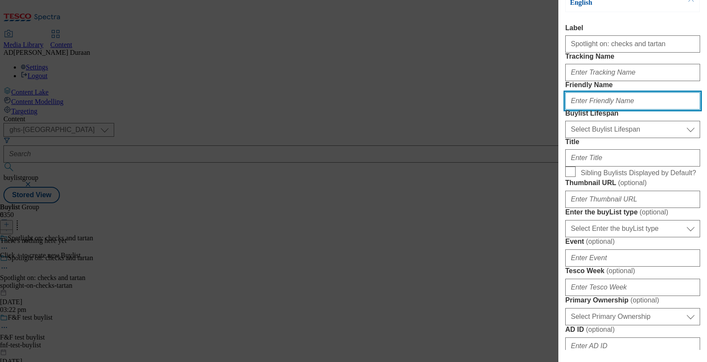
paste input "Spotlight on: checks and tartan"
drag, startPoint x: 602, startPoint y: 132, endPoint x: 513, endPoint y: 125, distance: 89.1
click at [513, 125] on div "Add new Buylist Locale Select locale English Welsh Tags 1 tags selected fnf mar…" at bounding box center [353, 181] width 707 height 362
type input "checks-tartan"
click at [651, 108] on form "Label Spotlight on: checks and tartan Tracking Name Friendly Name checks-tartan…" at bounding box center [632, 326] width 135 height 605
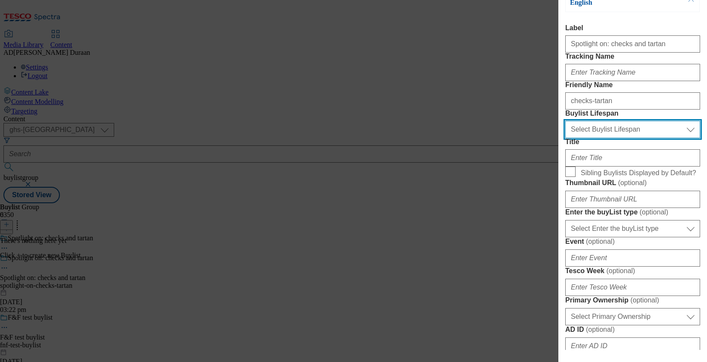
click at [642, 138] on select "Select Buylist Lifespan evergreen seasonal tactical" at bounding box center [632, 129] width 135 height 17
select select "seasonal"
click at [565, 138] on select "Select Buylist Lifespan evergreen seasonal tactical" at bounding box center [632, 129] width 135 height 17
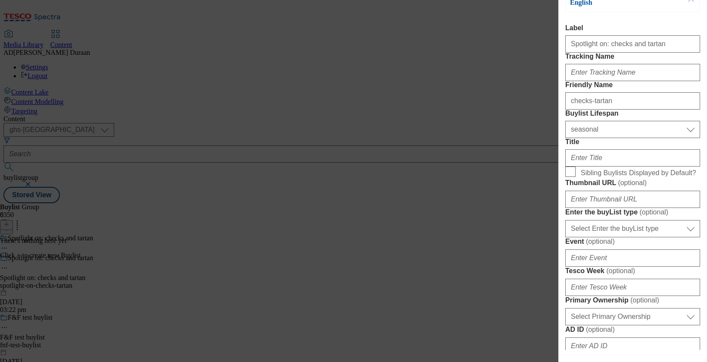
click at [648, 152] on form "Label Spotlight on: checks and tartan Tracking Name Friendly Name checks-tartan…" at bounding box center [632, 326] width 135 height 605
paste input "Explore the range"
type input "Explore the range"
click at [639, 105] on form "Label Spotlight on: checks and tartan Tracking Name Friendly Name checks-tartan…" at bounding box center [632, 326] width 135 height 605
paste input "fnf_hub_checks_tartan"
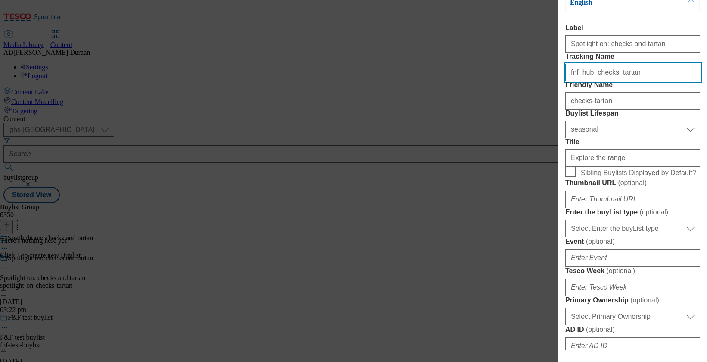
type input "fnf_hub_checks_tartan"
click at [630, 66] on form "Label Spotlight on: checks and tartan Tracking Name fnf_hub_checks_tartan Frien…" at bounding box center [632, 326] width 135 height 605
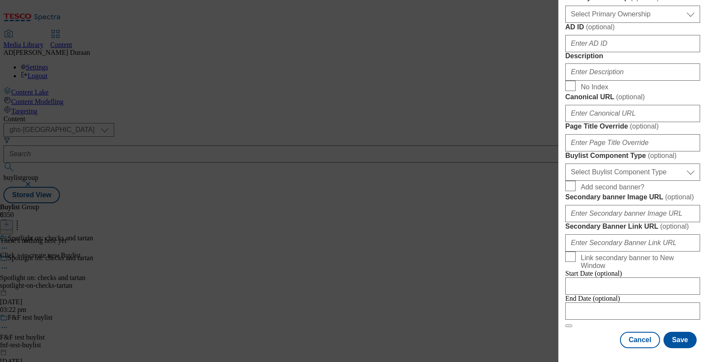
scroll to position [547, 0]
paste input ""Loving the latest check and tartan looks? From maxi coats to skirts, shop our …"
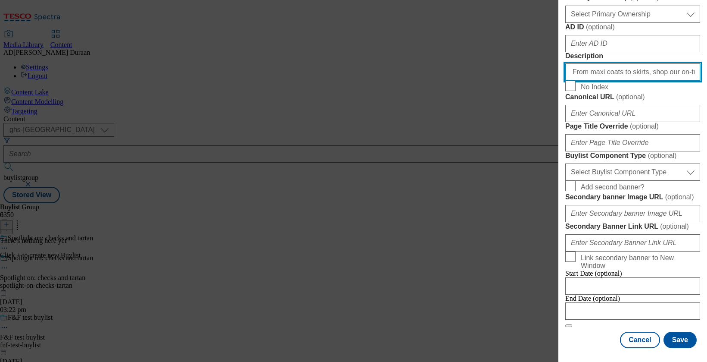
scroll to position [0, 161]
click at [607, 81] on input ""Loving the latest check and tartan looks? From maxi coats to skirts, shop our …" at bounding box center [632, 71] width 135 height 17
drag, startPoint x: 573, startPoint y: 125, endPoint x: 540, endPoint y: 124, distance: 32.3
click at [540, 124] on div "Add new Buylist Locale Select locale English Welsh Tags 1 tags selected fnf mar…" at bounding box center [353, 181] width 707 height 362
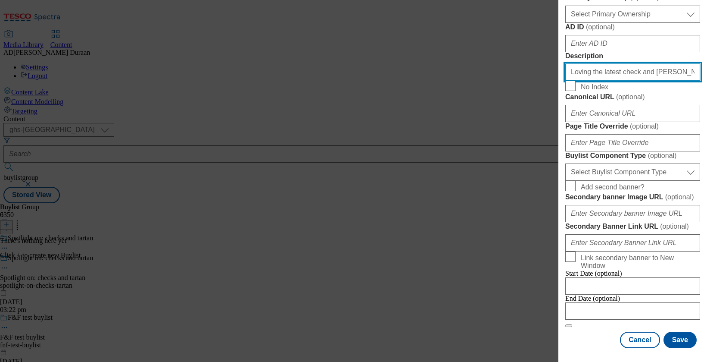
type input "Loving the latest check and tartan looks? From maxi coats to skirts, shop our o…"
click at [630, 96] on form "Label Spotlight on: checks and tartan Tracking Name fnf_hub_checks_tartan Frien…" at bounding box center [632, 24] width 135 height 605
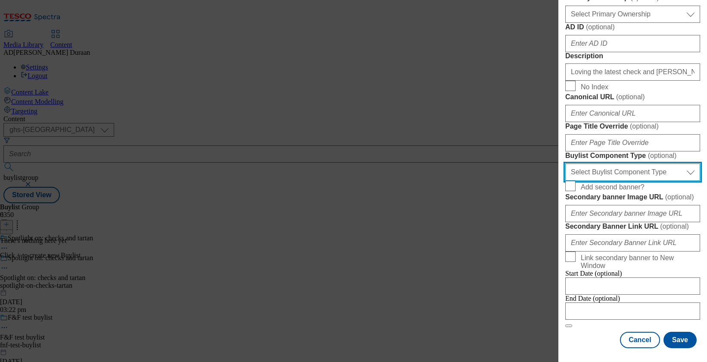
click at [624, 163] on select "Select Buylist Component Type Banner Competition Header Meal" at bounding box center [632, 171] width 135 height 17
select select "Banner"
click at [565, 163] on select "Select Buylist Component Type Banner Competition Header Meal" at bounding box center [632, 171] width 135 height 17
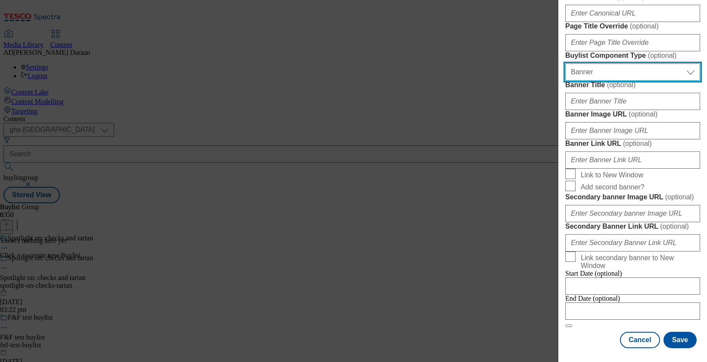
scroll to position [738, 0]
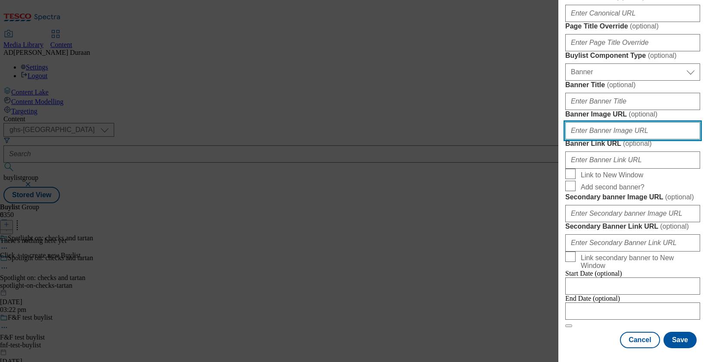
paste input "https://digitalcontent.api.tesco.com/v2/media/ghs-mktg/b91ded50-d7d8-4f8d-9939-…"
type input "https://digitalcontent.api.tesco.com/v2/media/ghs-mktg/b91ded50-d7d8-4f8d-9939-…"
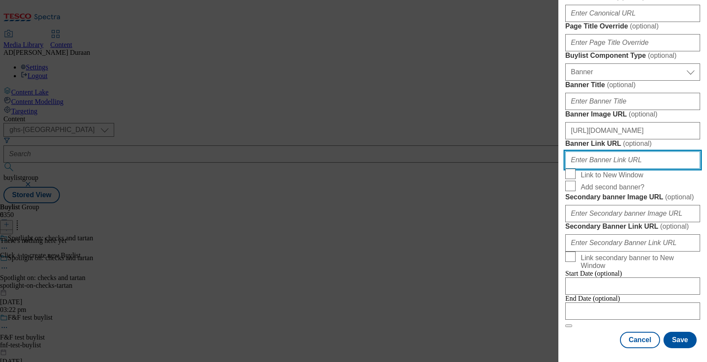
paste input "https://www.tesco.com/shop/en-GB/landing/f-f"
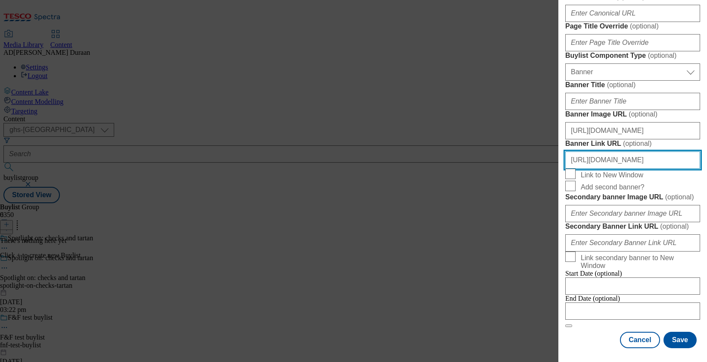
click at [638, 168] on input "https://www.tesco.com/shop/en-GB/landing/f-f" at bounding box center [632, 159] width 135 height 17
click at [688, 168] on input "https://www.tesco.com/shop/en-GB/landing/f-f" at bounding box center [632, 159] width 135 height 17
paste input "fnf_hub_checks_tartan"
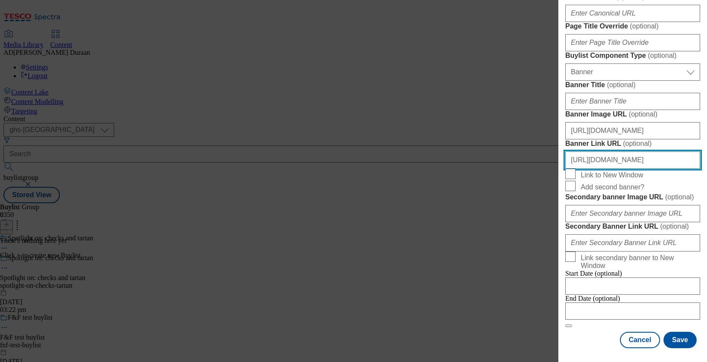
type input "https://www.tesco.com/shop/en-GB/landing/f-f?icid=fnf_hub_checks_tartan"
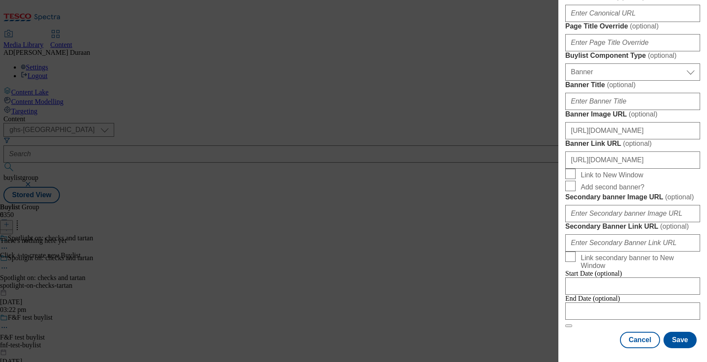
click at [685, 339] on button "Save" at bounding box center [680, 339] width 33 height 16
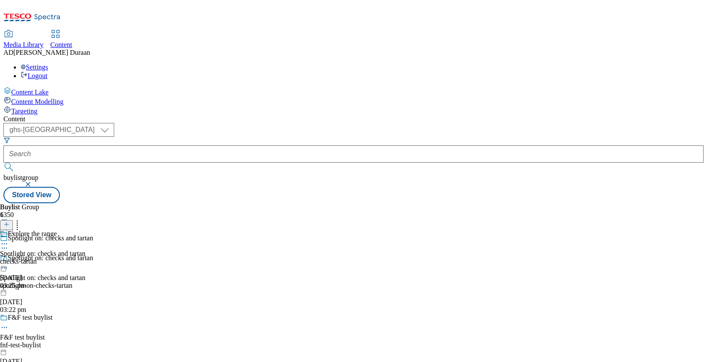
click at [85, 230] on div "Explore the range Spotlight on: checks and tartan checks-tartan 24 Sept 2025 03…" at bounding box center [42, 259] width 85 height 59
click at [9, 221] on icon at bounding box center [6, 224] width 6 height 6
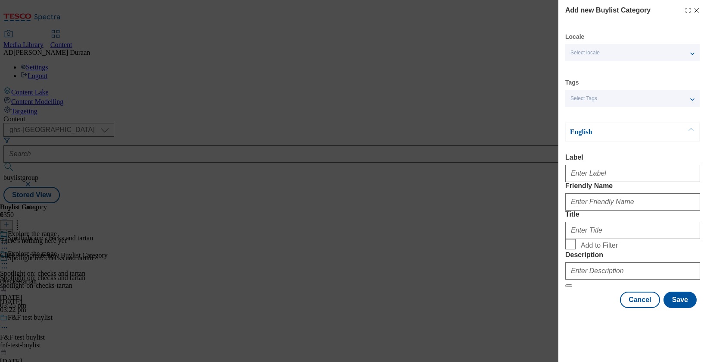
click at [609, 102] on div "Select Tags" at bounding box center [632, 98] width 134 height 17
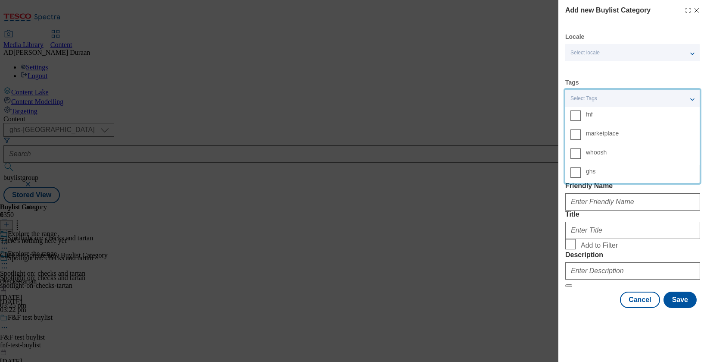
click at [596, 114] on span "fnf" at bounding box center [640, 114] width 109 height 8
click at [581, 114] on input "fnf" at bounding box center [576, 115] width 10 height 10
click at [618, 74] on div "Locale Select locale English Welsh Tags 1 tags selected fnf marketplace whoosh …" at bounding box center [632, 170] width 135 height 275
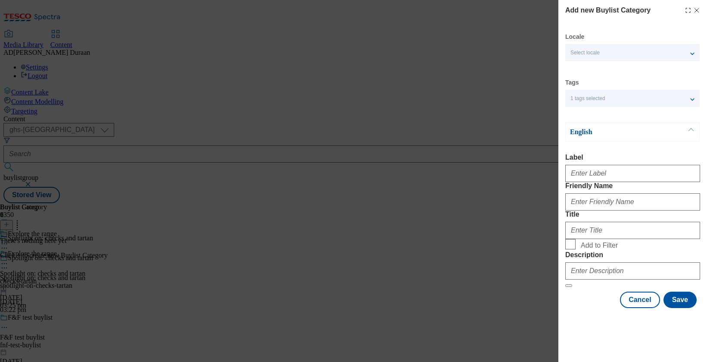
scroll to position [25, 0]
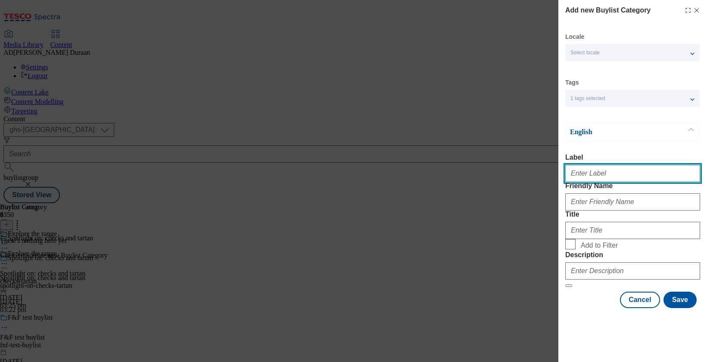
click at [598, 165] on input "Label" at bounding box center [632, 173] width 135 height 17
type input "All products"
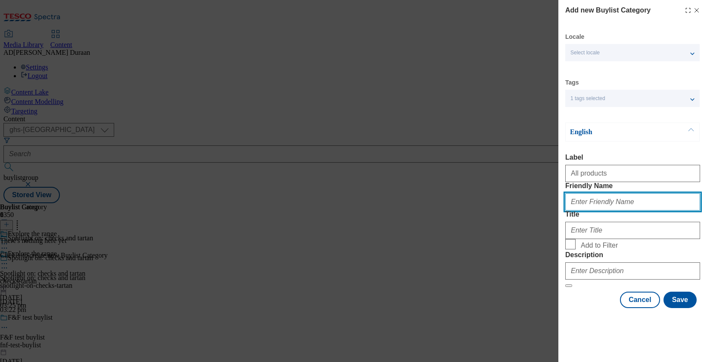
click at [604, 193] on input "Friendly Name" at bounding box center [632, 201] width 135 height 17
type input "all-products"
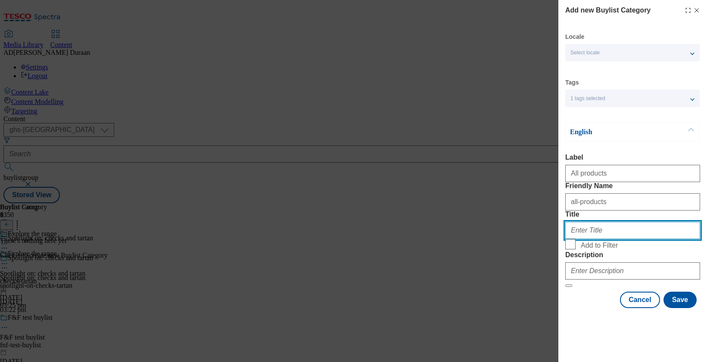
click at [587, 235] on input "Title" at bounding box center [632, 229] width 135 height 17
type input "All products"
drag, startPoint x: 581, startPoint y: 336, endPoint x: 581, endPoint y: 318, distance: 18.1
click at [581, 308] on div "Cancel Save" at bounding box center [632, 299] width 135 height 16
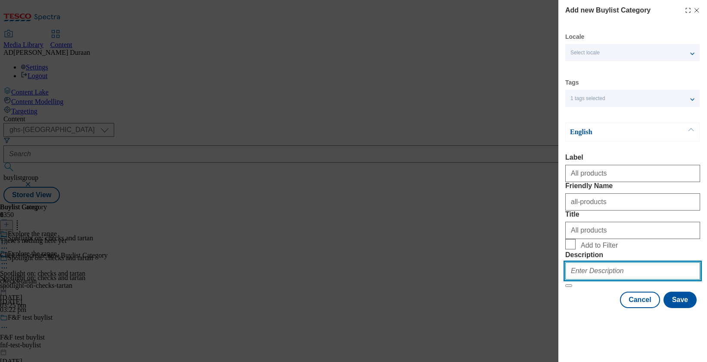
scroll to position [19, 0]
paste input ""Loving the latest check and tartan looks? From maxi coats to skirts, shop our …"
click at [596, 279] on input ""Loving the latest check and tartan looks? From maxi coats to skirts, shop our …" at bounding box center [632, 270] width 135 height 17
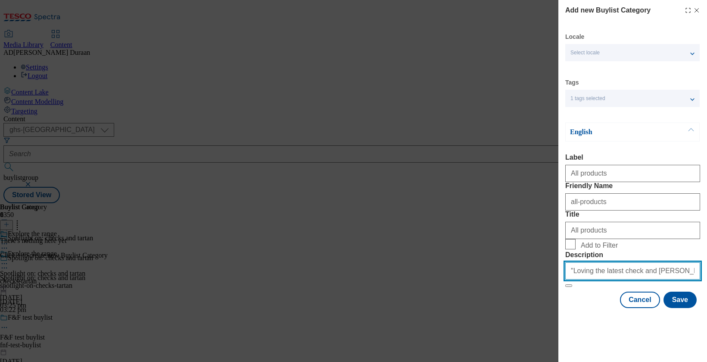
drag, startPoint x: 563, startPoint y: 309, endPoint x: 549, endPoint y: 309, distance: 14.2
click at [549, 309] on div "Add new Buylist Category Locale Select locale English Welsh Tags 1 tags selecte…" at bounding box center [353, 181] width 707 height 362
type input "Loving the latest check and tartan looks? From maxi coats to skirts, shop our o…"
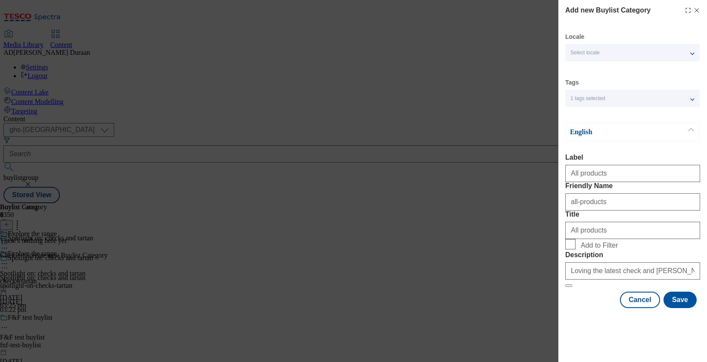
click at [587, 308] on div "Cancel Save" at bounding box center [632, 299] width 135 height 16
click at [681, 308] on button "Save" at bounding box center [680, 299] width 33 height 16
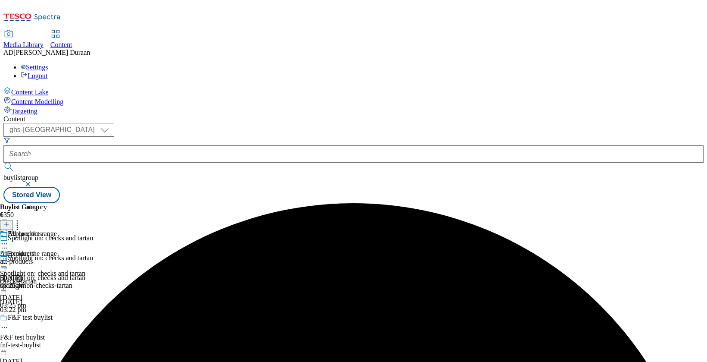
click at [47, 257] on div "all-products" at bounding box center [23, 261] width 47 height 8
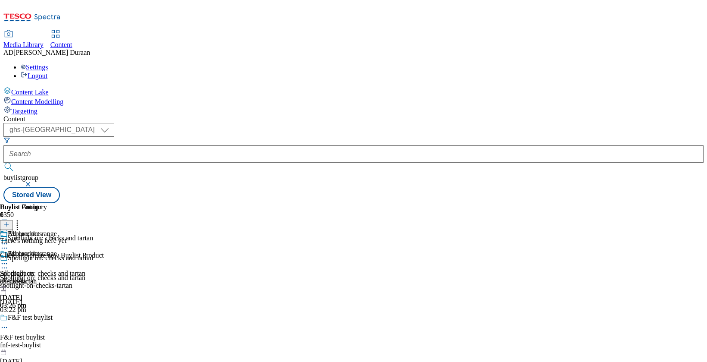
scroll to position [0, 58]
click at [9, 221] on icon at bounding box center [6, 224] width 6 height 6
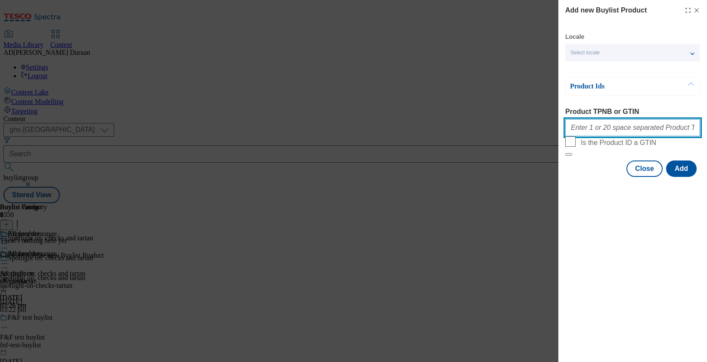
paste input "96961410 96836201 96843895 96919207 96919305 96857775 96863491 97135500 9710376…"
type input "96961410 96836201 96843895 96919207 96919305 96857775 96863491 97135500 9710376…"
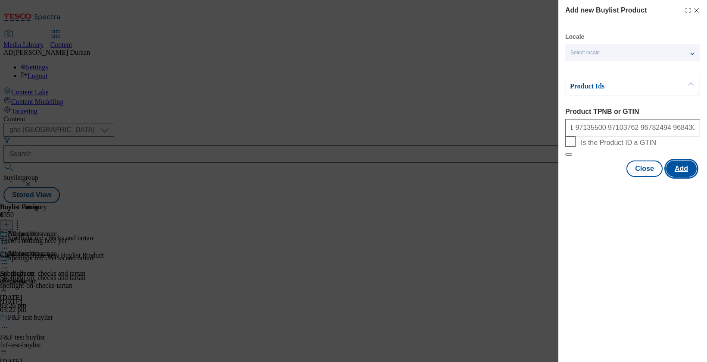
scroll to position [0, 0]
click at [683, 177] on button "Add" at bounding box center [681, 168] width 31 height 16
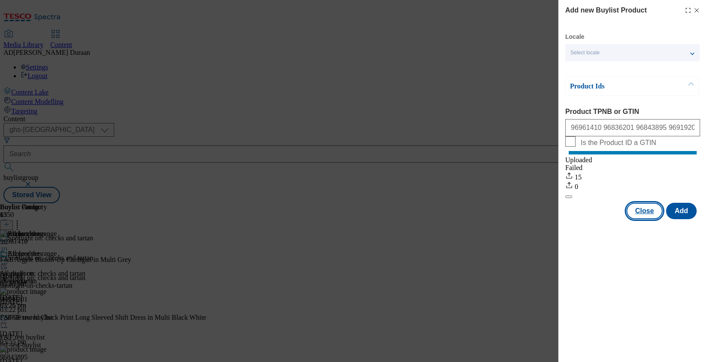
click at [648, 219] on button "Close" at bounding box center [645, 211] width 36 height 16
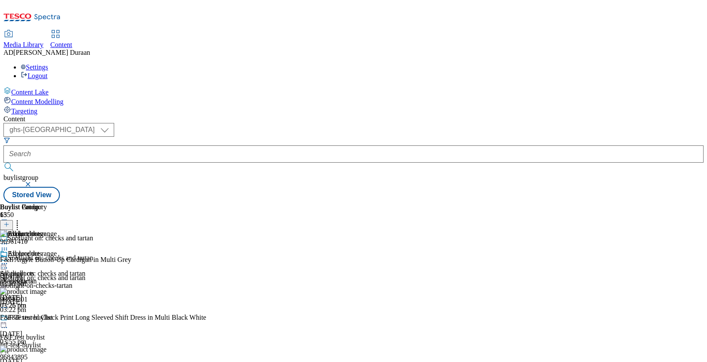
scroll to position [0, 58]
click at [9, 259] on icon at bounding box center [4, 263] width 9 height 9
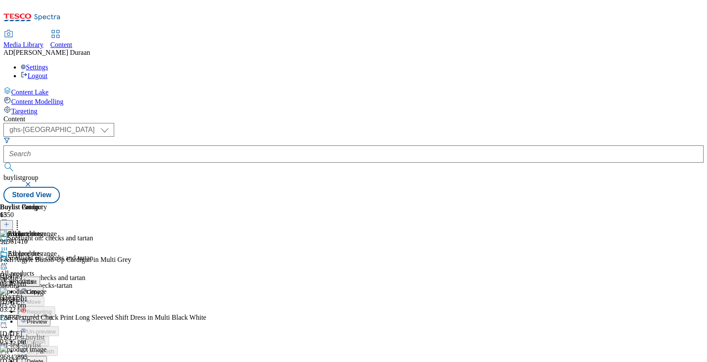
click at [47, 318] on span "Preview" at bounding box center [37, 321] width 20 height 6
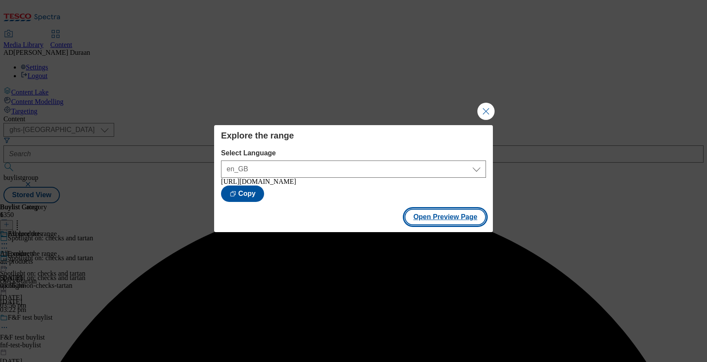
click at [434, 220] on button "Open Preview Page" at bounding box center [445, 217] width 81 height 16
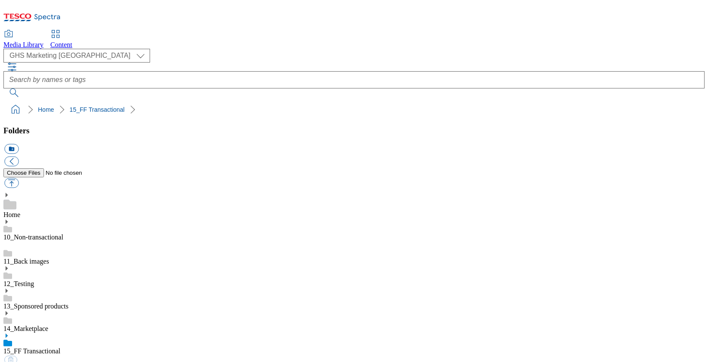
select select "flare-ghs-mktg"
click at [72, 41] on span "Content" at bounding box center [61, 44] width 22 height 7
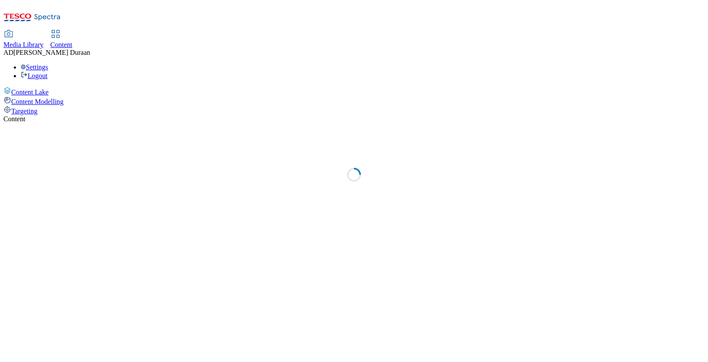
select select "ghs-[GEOGRAPHIC_DATA]"
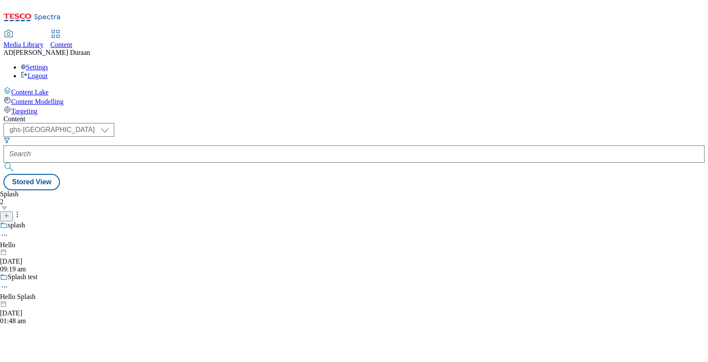
click at [44, 41] on span "Media Library" at bounding box center [23, 44] width 40 height 7
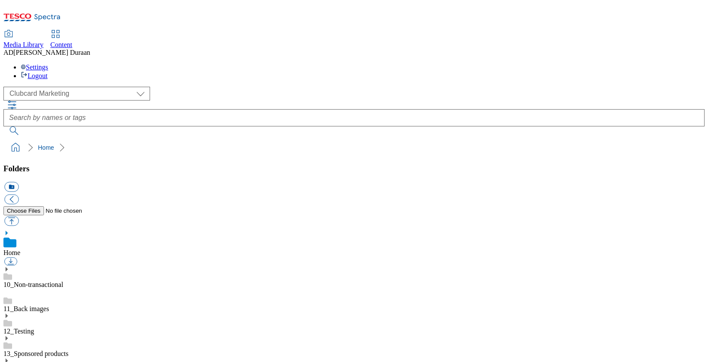
scroll to position [1, 0]
click at [40, 87] on div "( optional ) Clubcard Marketing Dotcom [GEOGRAPHIC_DATA] GHS Marketing [GEOGRAP…" at bounding box center [353, 94] width 701 height 14
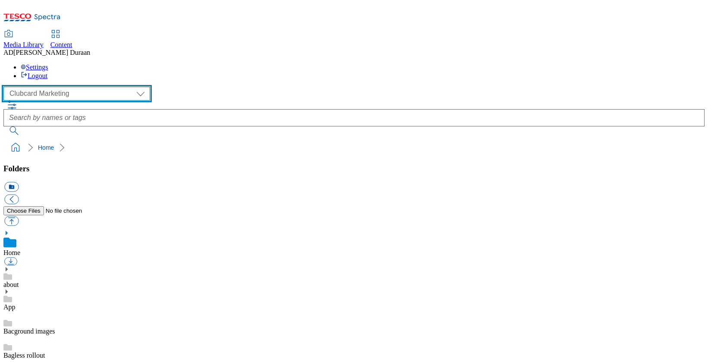
click at [39, 87] on select "Clubcard Marketing Dotcom UK GHS Marketing UK GHS Product UK GHS ROI iGHS Marke…" at bounding box center [76, 94] width 147 height 14
click at [6, 87] on select "Clubcard Marketing Dotcom UK GHS Marketing UK GHS Product UK GHS ROI iGHS Marke…" at bounding box center [76, 94] width 147 height 14
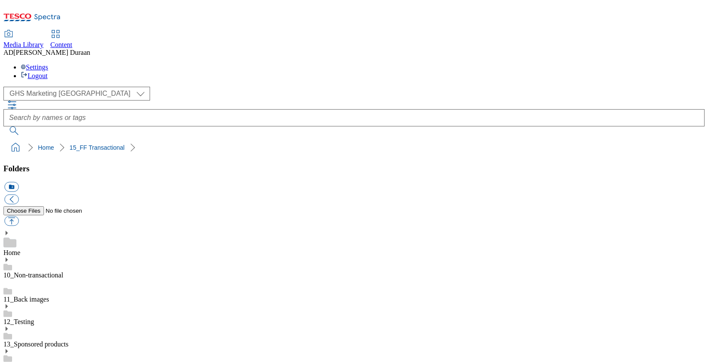
scroll to position [258, 0]
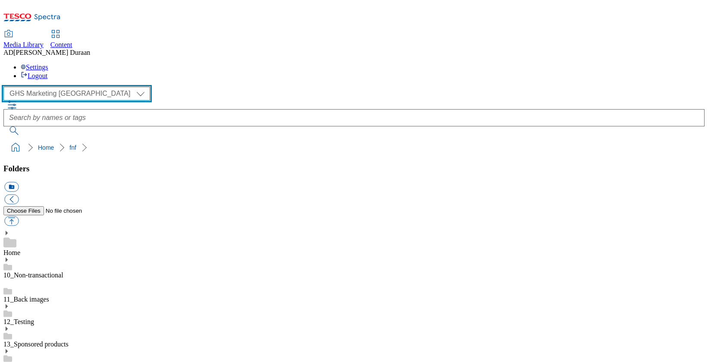
click at [86, 87] on select "Clubcard Marketing Dotcom UK GHS Marketing UK GHS Product UK GHS ROI iGHS Marke…" at bounding box center [76, 94] width 147 height 14
click at [6, 87] on select "Clubcard Marketing Dotcom UK GHS Marketing UK GHS Product UK GHS ROI iGHS Marke…" at bounding box center [76, 94] width 147 height 14
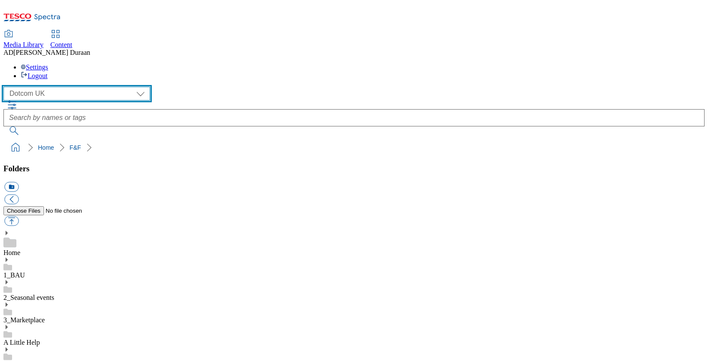
click at [83, 87] on select "Clubcard Marketing Dotcom UK GHS Marketing UK GHS Product UK GHS ROI iGHS Marke…" at bounding box center [76, 94] width 147 height 14
click at [6, 87] on select "Clubcard Marketing Dotcom UK GHS Marketing UK GHS Product UK GHS ROI iGHS Marke…" at bounding box center [76, 94] width 147 height 14
click at [87, 87] on select "Clubcard Marketing Dotcom UK GHS Marketing UK GHS Product UK GHS ROI iGHS Marke…" at bounding box center [76, 94] width 147 height 14
select select "flare-ghs-mktg"
click at [6, 87] on select "Clubcard Marketing Dotcom UK GHS Marketing UK GHS Product UK GHS ROI iGHS Marke…" at bounding box center [76, 94] width 147 height 14
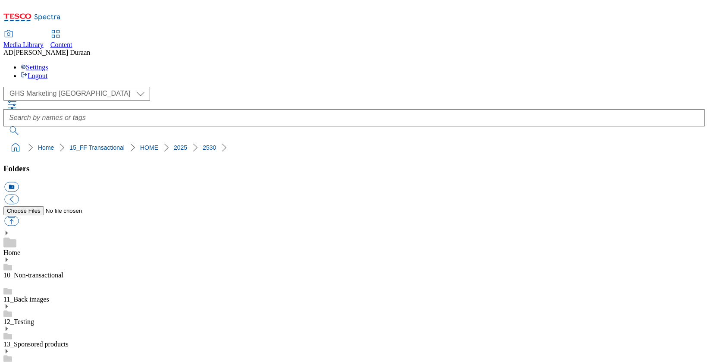
scroll to position [190, 0]
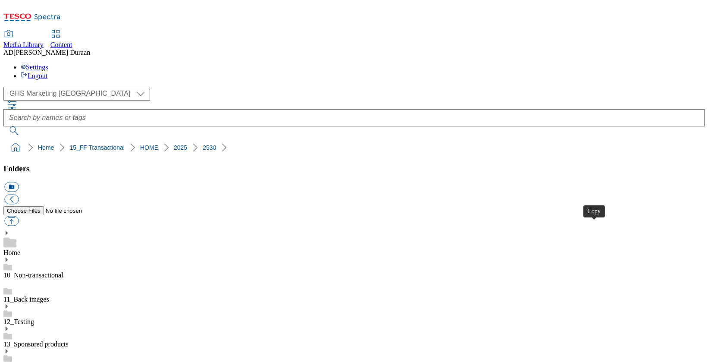
drag, startPoint x: 440, startPoint y: 309, endPoint x: 448, endPoint y: 303, distance: 9.6
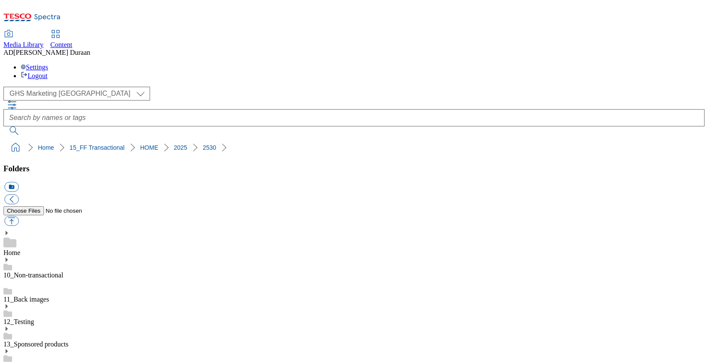
scroll to position [0, 0]
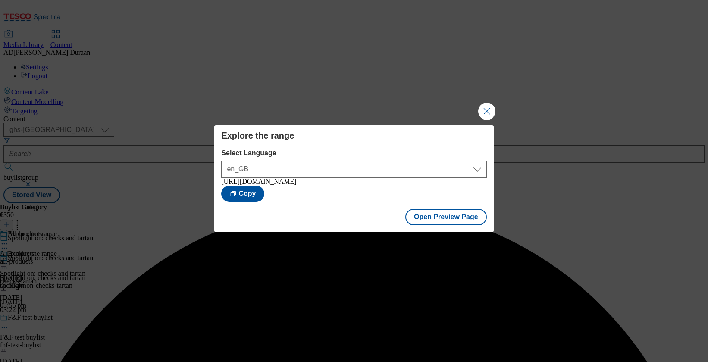
select select "ghs-[GEOGRAPHIC_DATA]"
click at [482, 109] on button "Close Modal" at bounding box center [486, 111] width 17 height 17
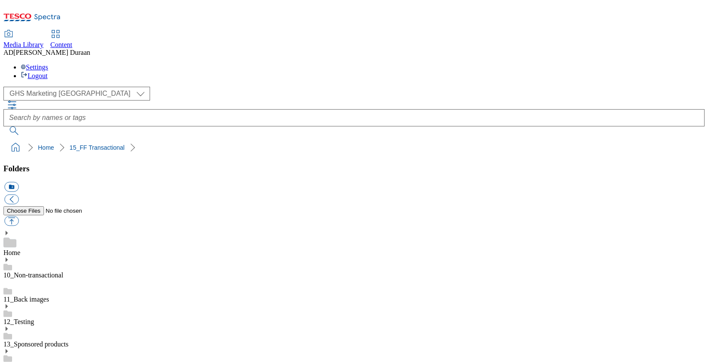
select select "flare-ghs-mktg"
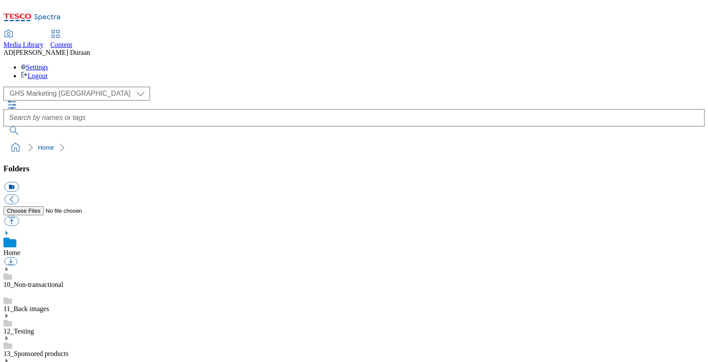
select select "flare-ghs-mktg"
